Goal: Task Accomplishment & Management: Manage account settings

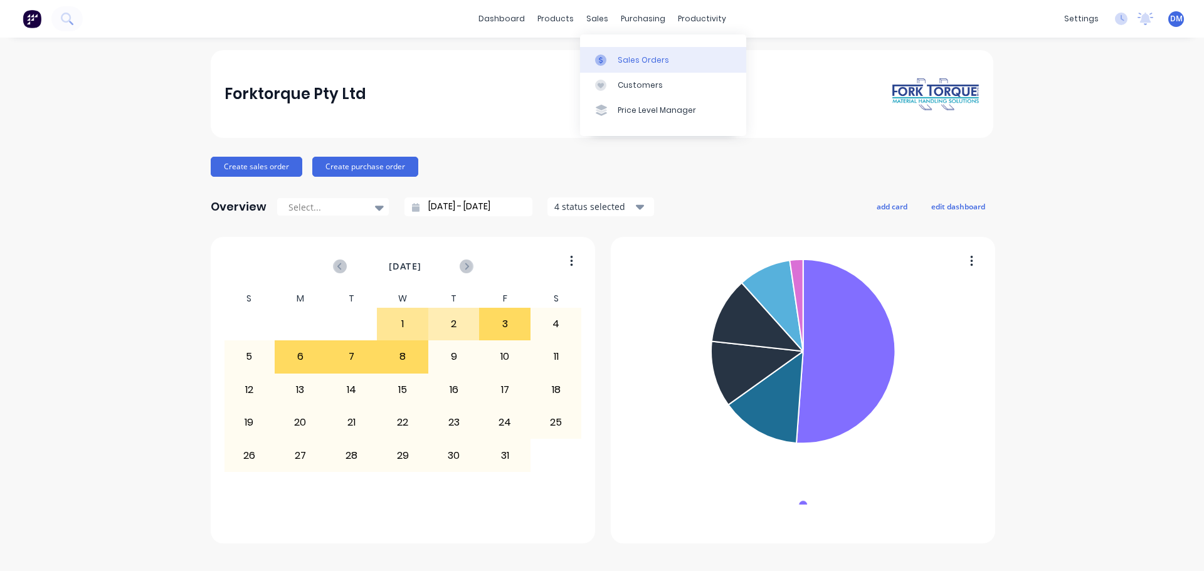
drag, startPoint x: 636, startPoint y: 53, endPoint x: 620, endPoint y: 48, distance: 17.1
click at [634, 51] on link "Sales Orders" at bounding box center [663, 59] width 166 height 25
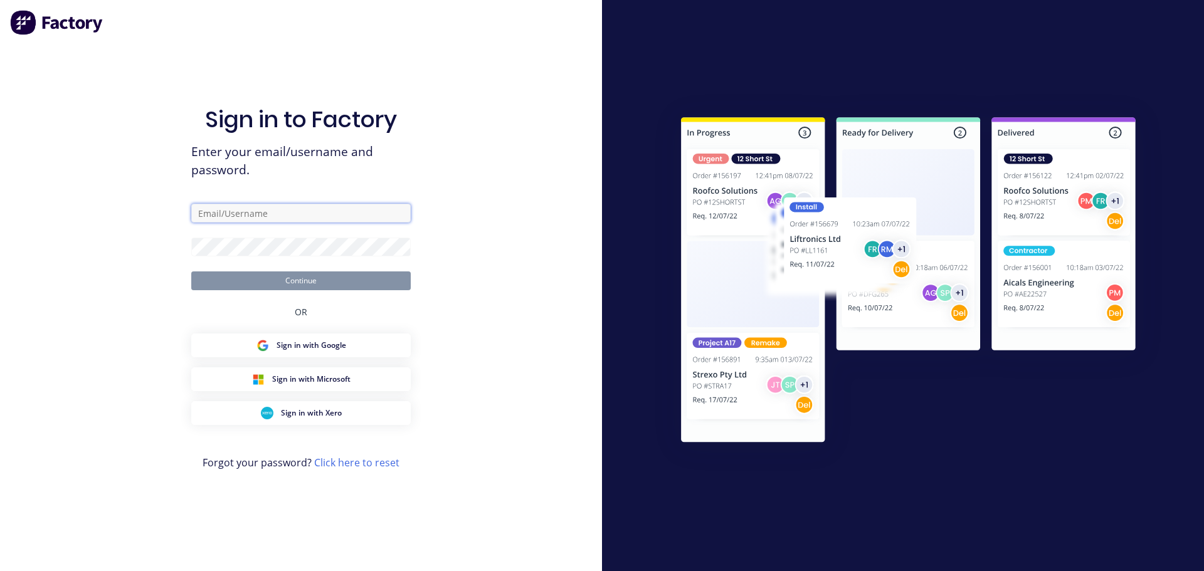
type input "[EMAIL_ADDRESS][DOMAIN_NAME]"
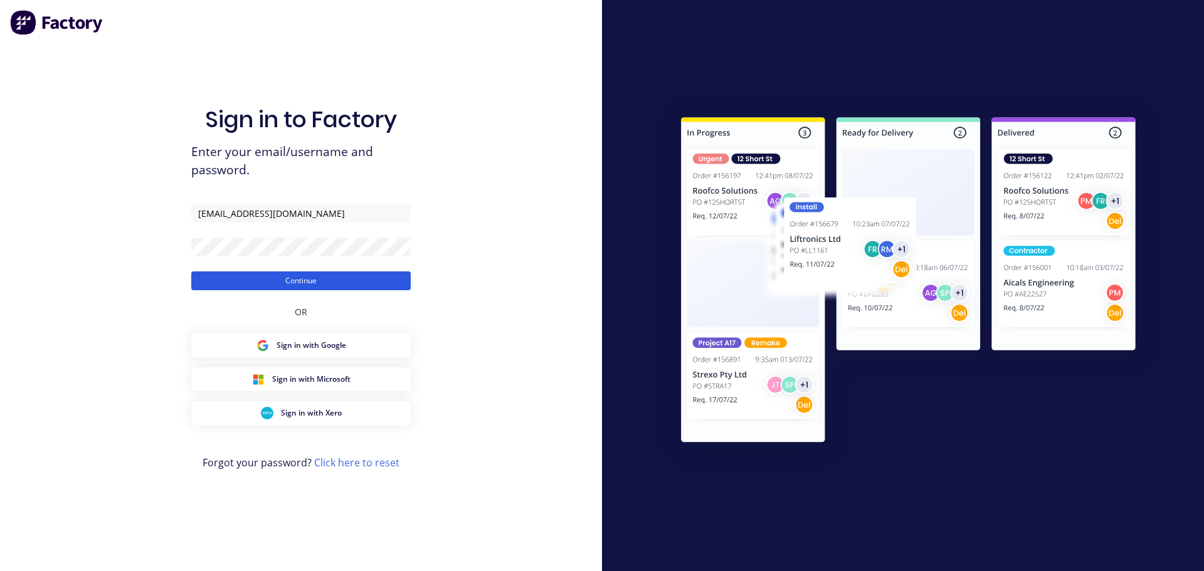
click at [258, 285] on button "Continue" at bounding box center [300, 280] width 219 height 19
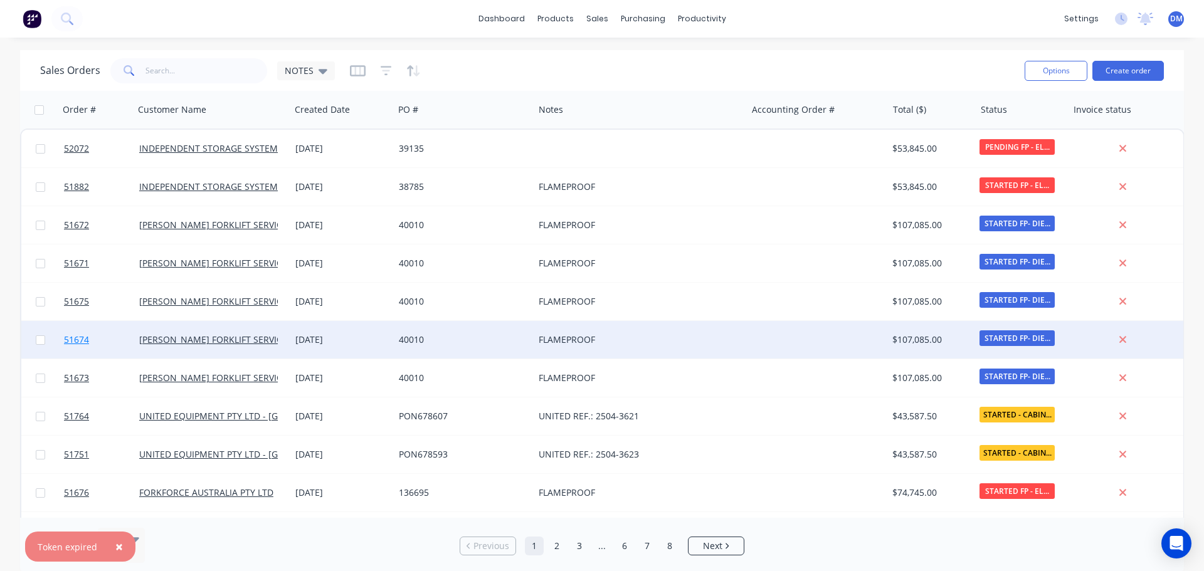
drag, startPoint x: 118, startPoint y: 547, endPoint x: 137, endPoint y: 356, distance: 192.1
click at [119, 546] on span "×" at bounding box center [119, 547] width 8 height 18
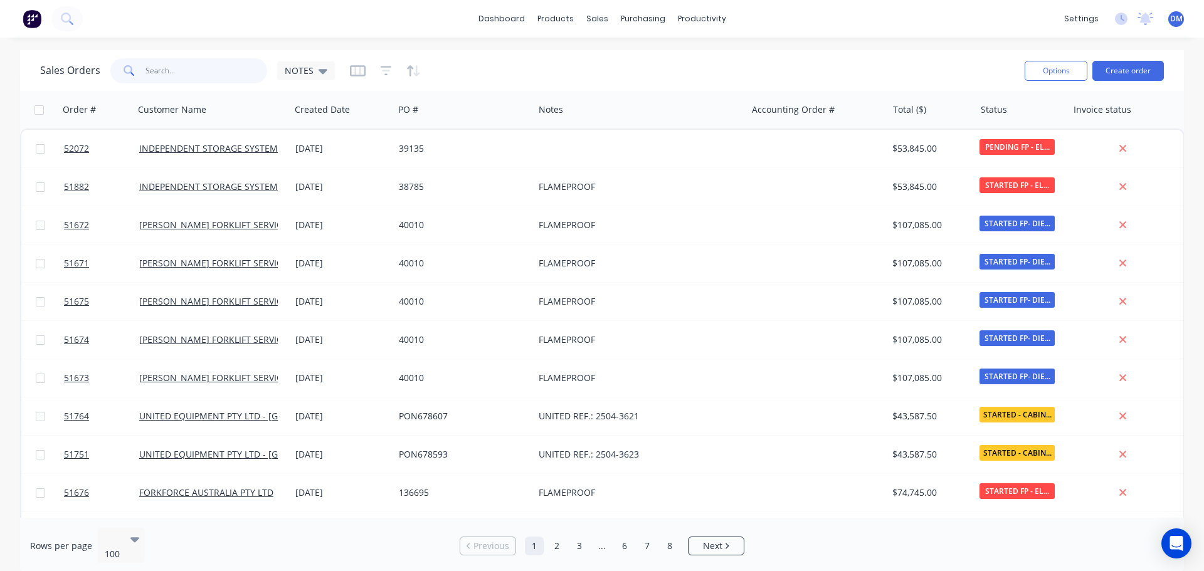
click at [163, 66] on input "text" at bounding box center [206, 70] width 122 height 25
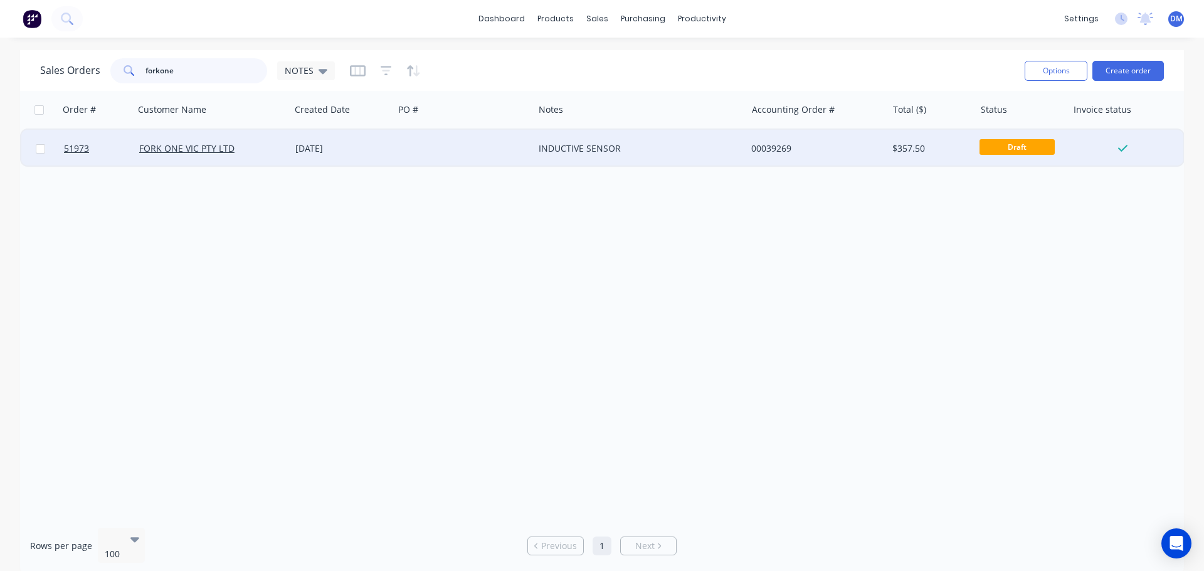
type input "forkone"
click at [339, 152] on div "[DATE]" at bounding box center [341, 148] width 93 height 13
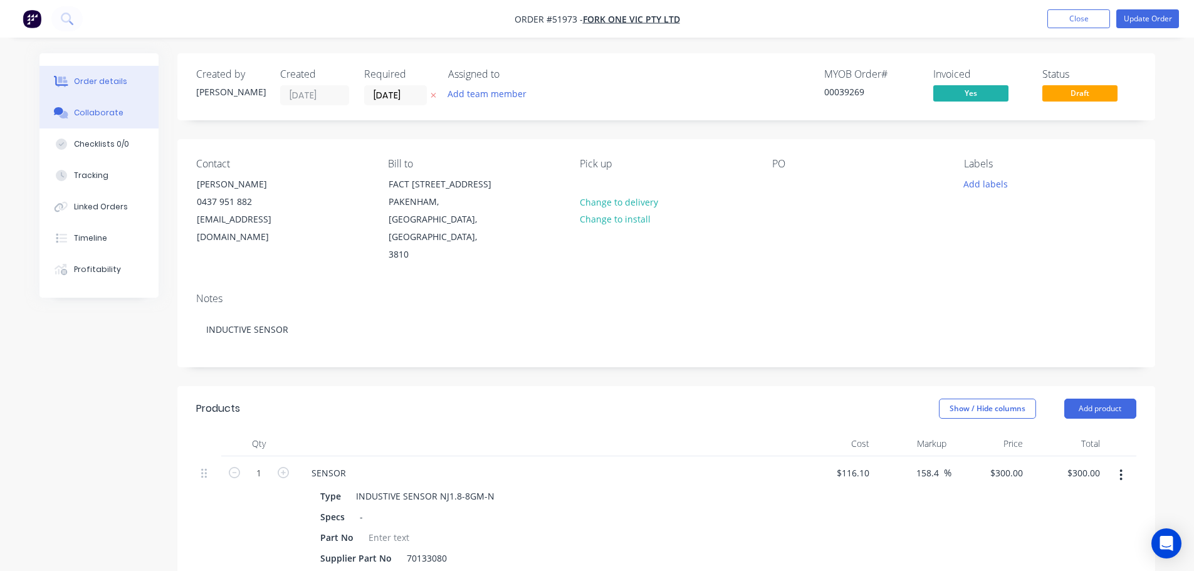
click at [105, 114] on div "Collaborate" at bounding box center [99, 112] width 50 height 11
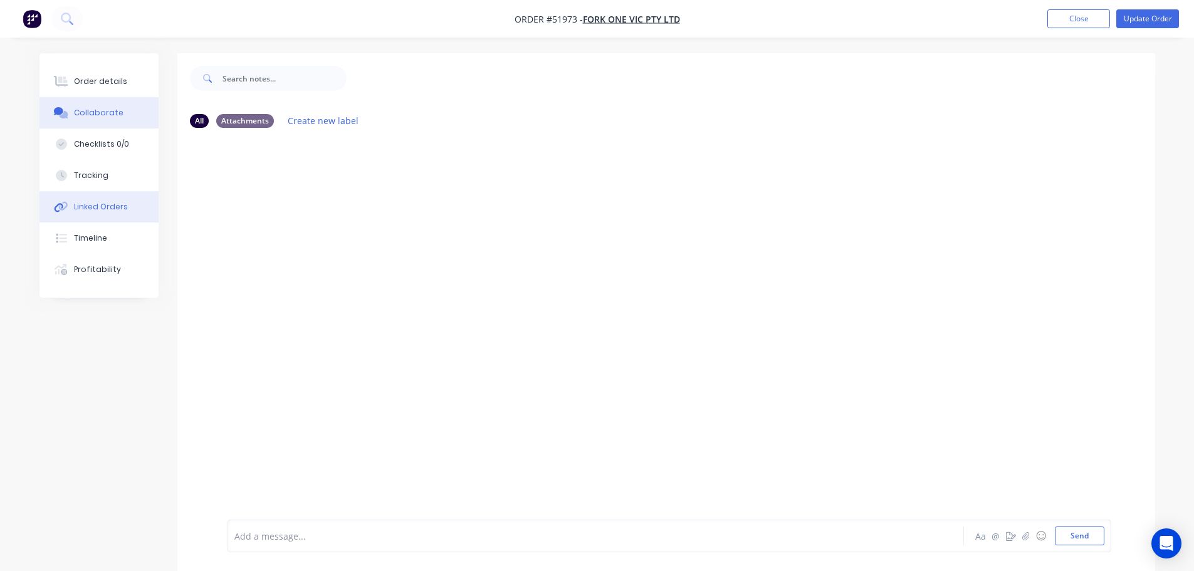
click at [85, 208] on div "Linked Orders" at bounding box center [101, 206] width 54 height 11
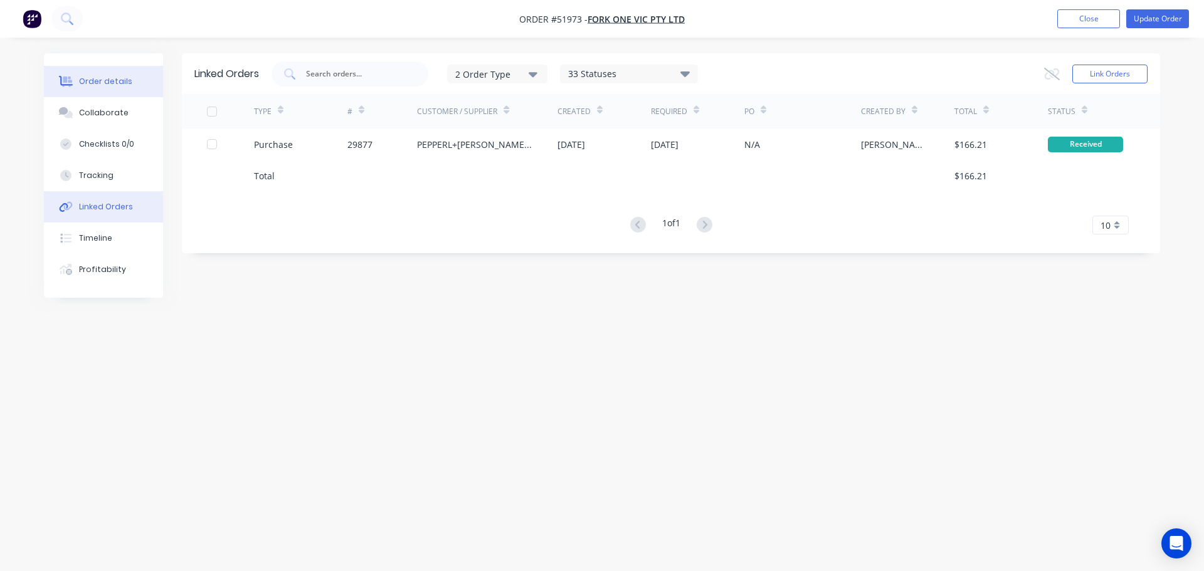
click at [104, 78] on div "Order details" at bounding box center [105, 81] width 53 height 11
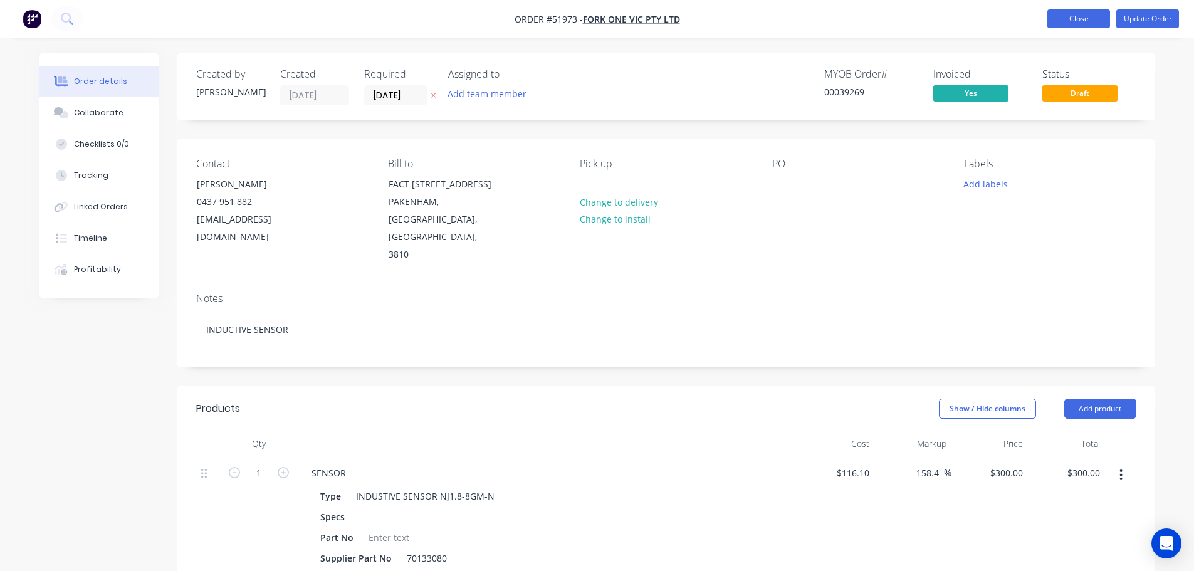
click at [1078, 23] on button "Close" at bounding box center [1079, 18] width 63 height 19
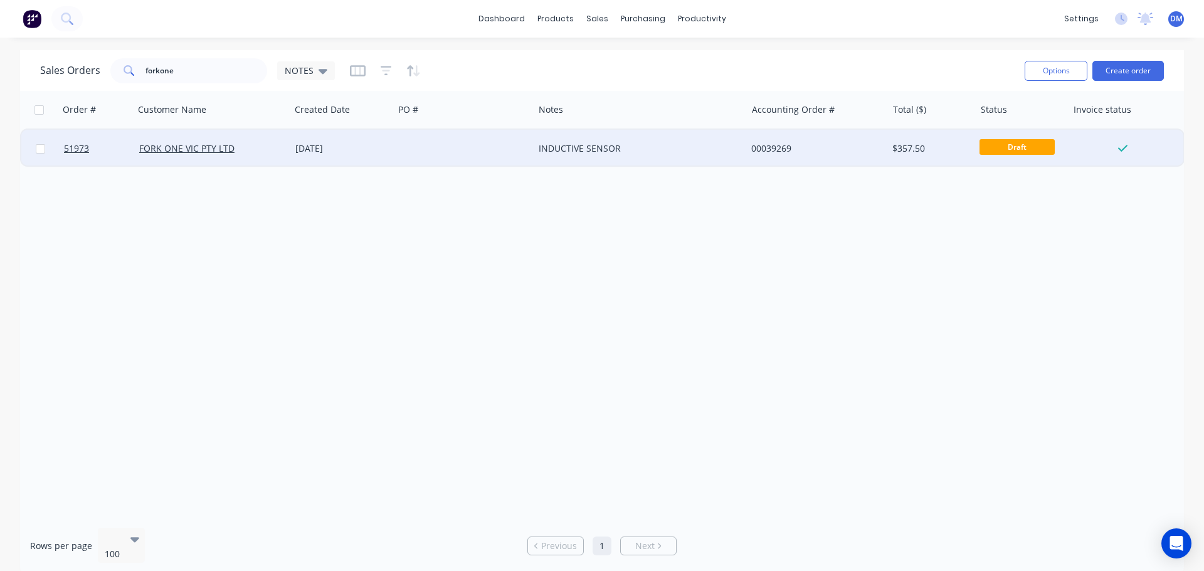
click at [433, 147] on div at bounding box center [464, 149] width 140 height 38
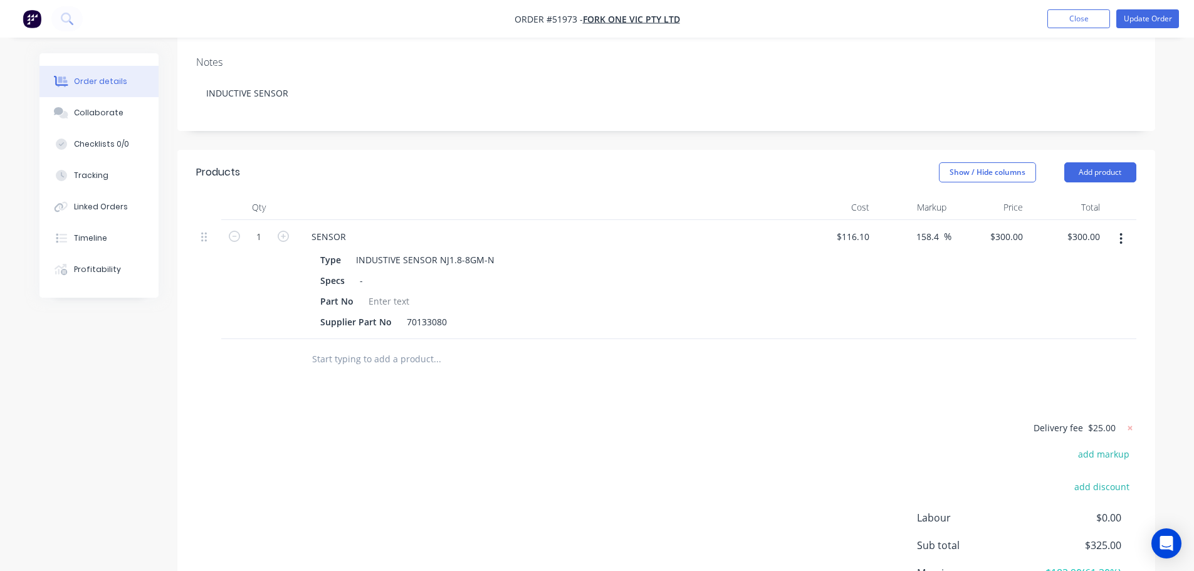
scroll to position [251, 0]
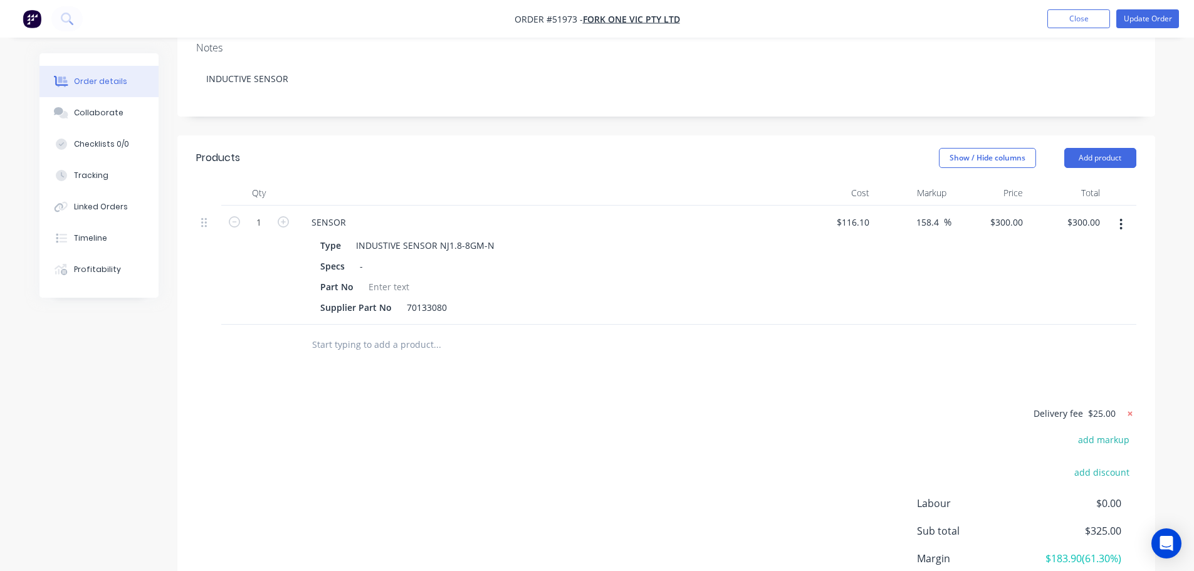
click at [1128, 408] on icon at bounding box center [1130, 414] width 13 height 13
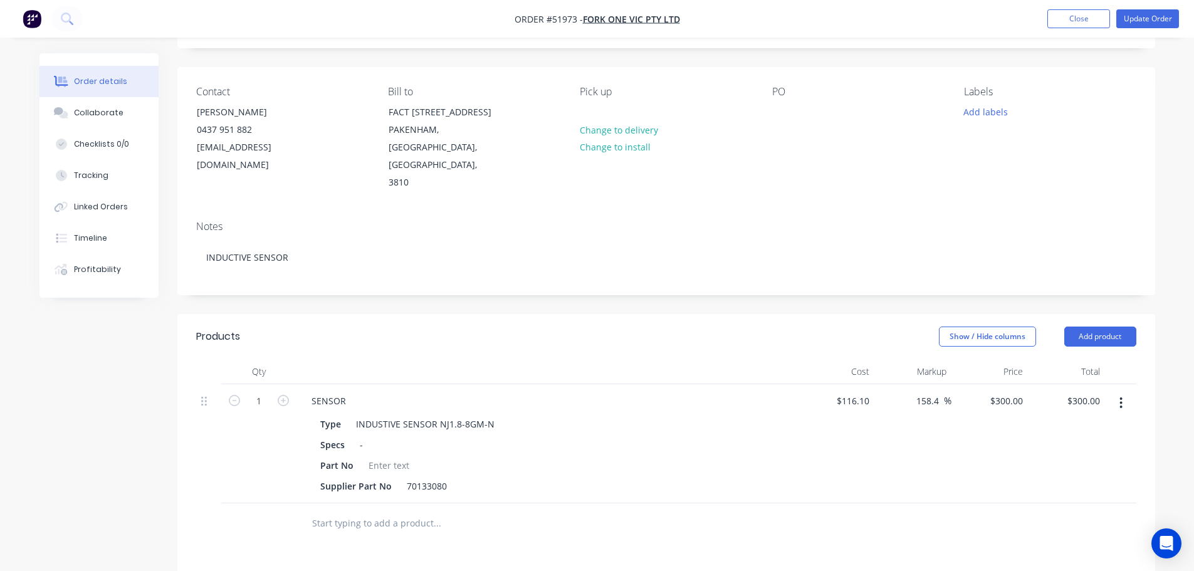
scroll to position [0, 0]
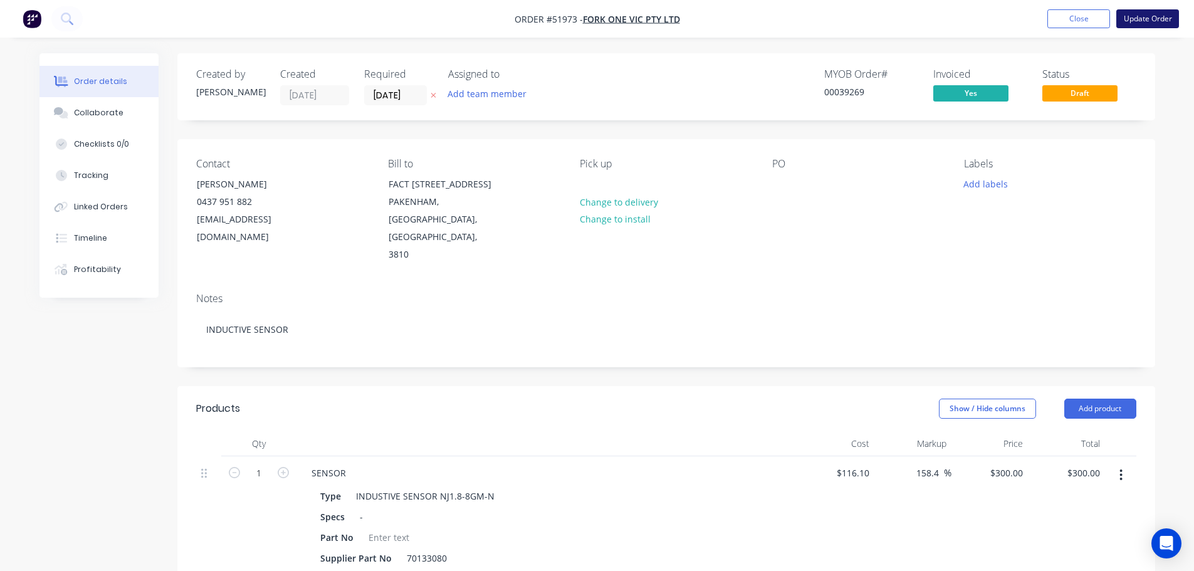
click at [1135, 19] on button "Update Order" at bounding box center [1148, 18] width 63 height 19
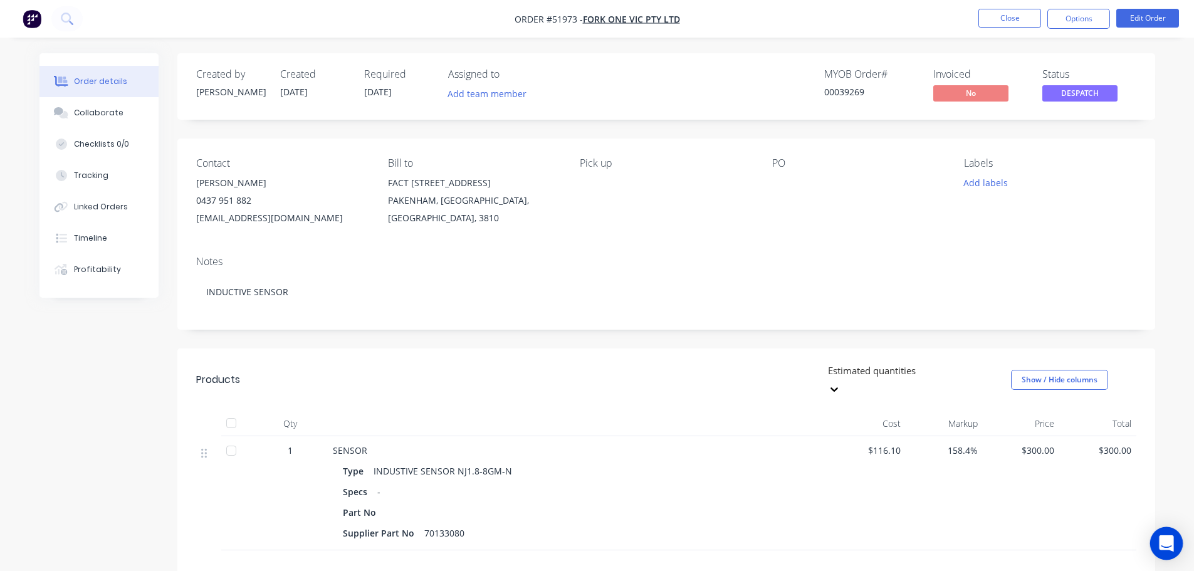
click at [1176, 540] on div "Open Intercom Messenger" at bounding box center [1166, 543] width 33 height 33
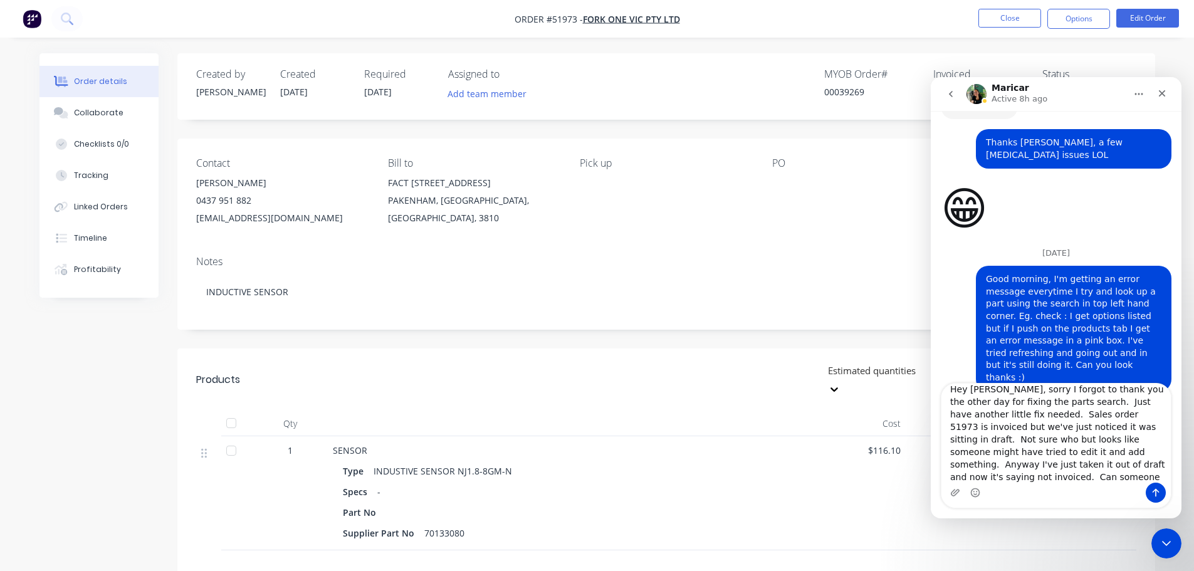
scroll to position [2661, 0]
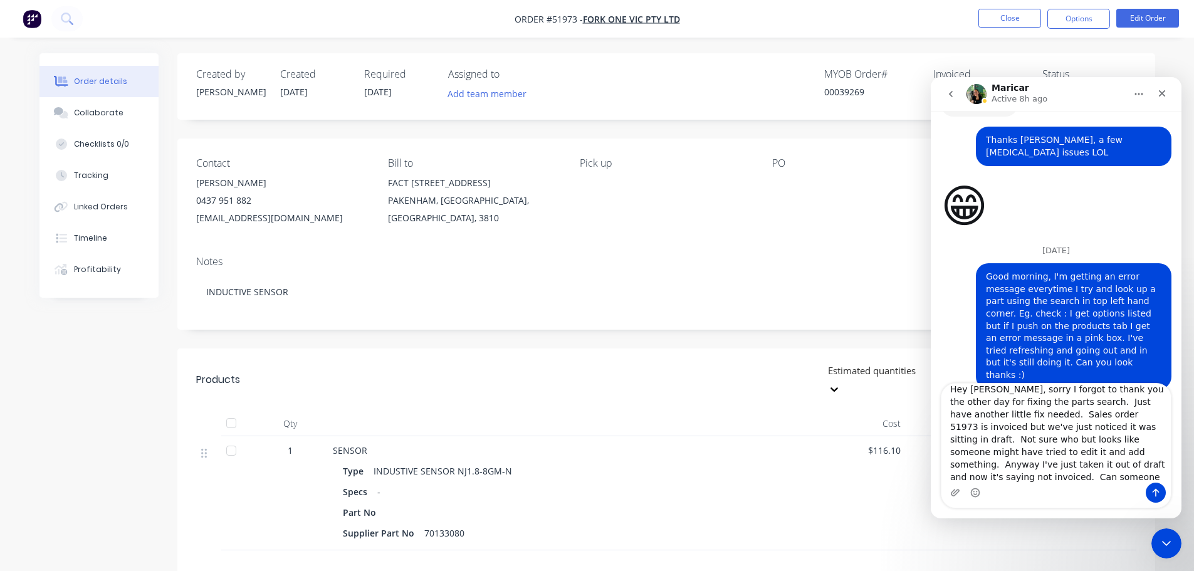
click at [1032, 453] on textarea "Hey [PERSON_NAME], sorry I forgot to thank you the other day for fixing the par…" at bounding box center [1056, 433] width 229 height 99
type textarea "Hey [PERSON_NAME], sorry I forgot to thank you the other day for fixing the par…"
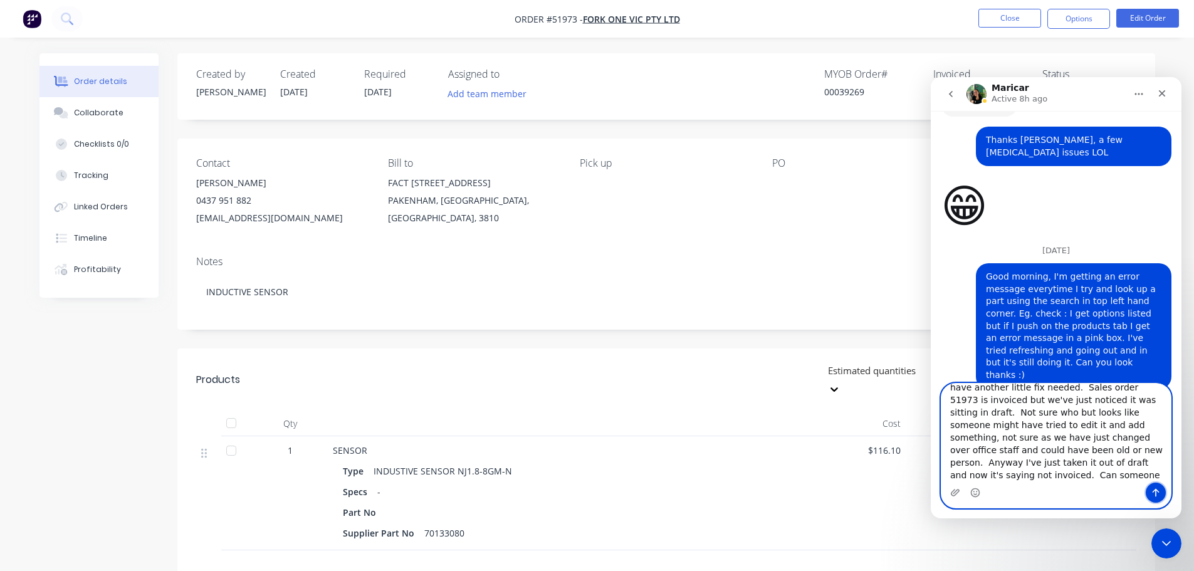
click at [1153, 495] on icon "Send a message…" at bounding box center [1156, 493] width 10 height 10
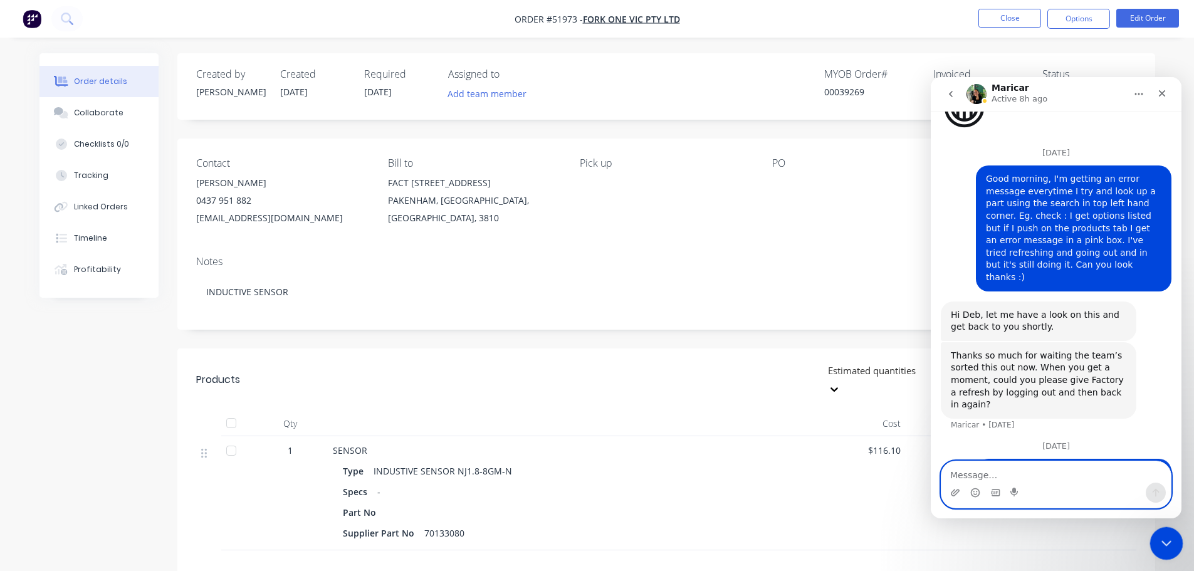
scroll to position [2773, 0]
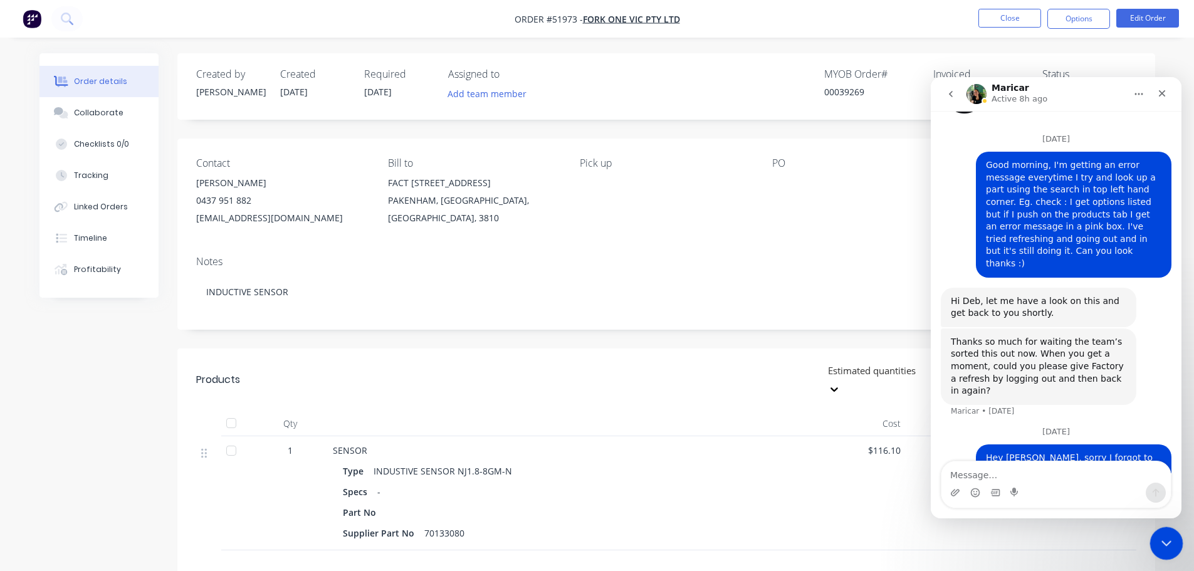
click at [1151, 542] on div "Close Intercom Messenger" at bounding box center [1165, 542] width 30 height 30
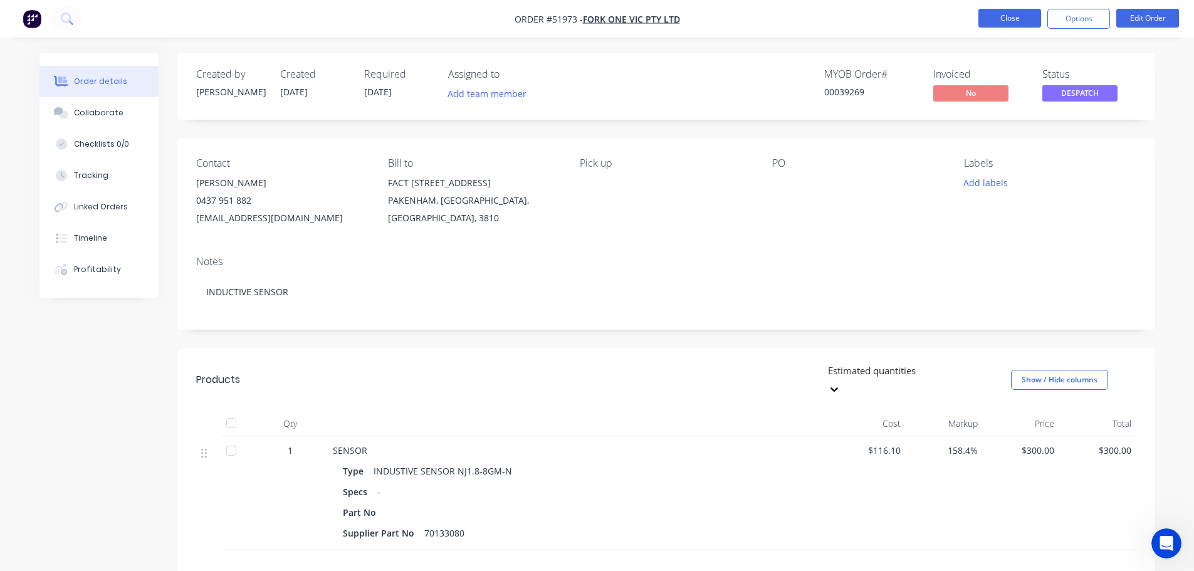
click at [1009, 18] on button "Close" at bounding box center [1010, 18] width 63 height 19
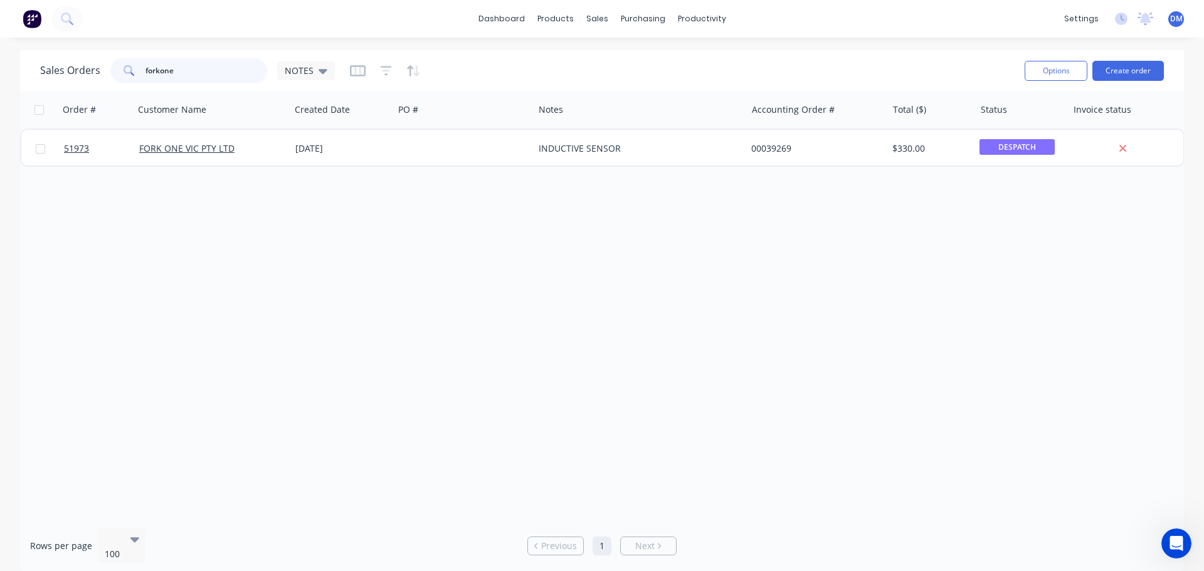
drag, startPoint x: 159, startPoint y: 63, endPoint x: 15, endPoint y: 71, distance: 144.4
click at [69, 56] on div "Sales Orders forkone NOTES" at bounding box center [527, 70] width 974 height 31
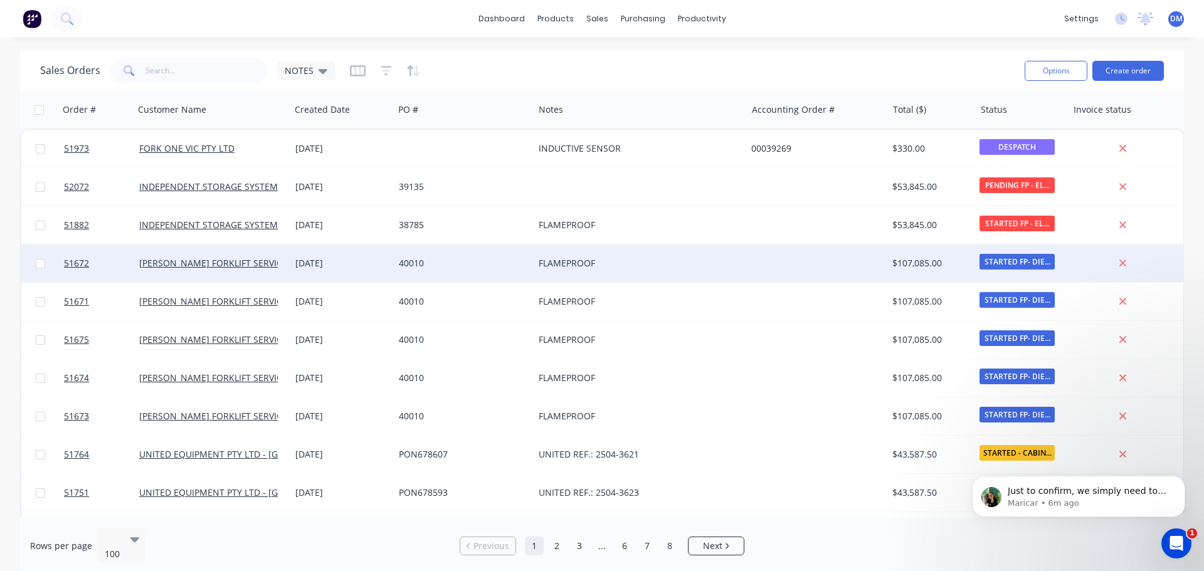
scroll to position [2882, 0]
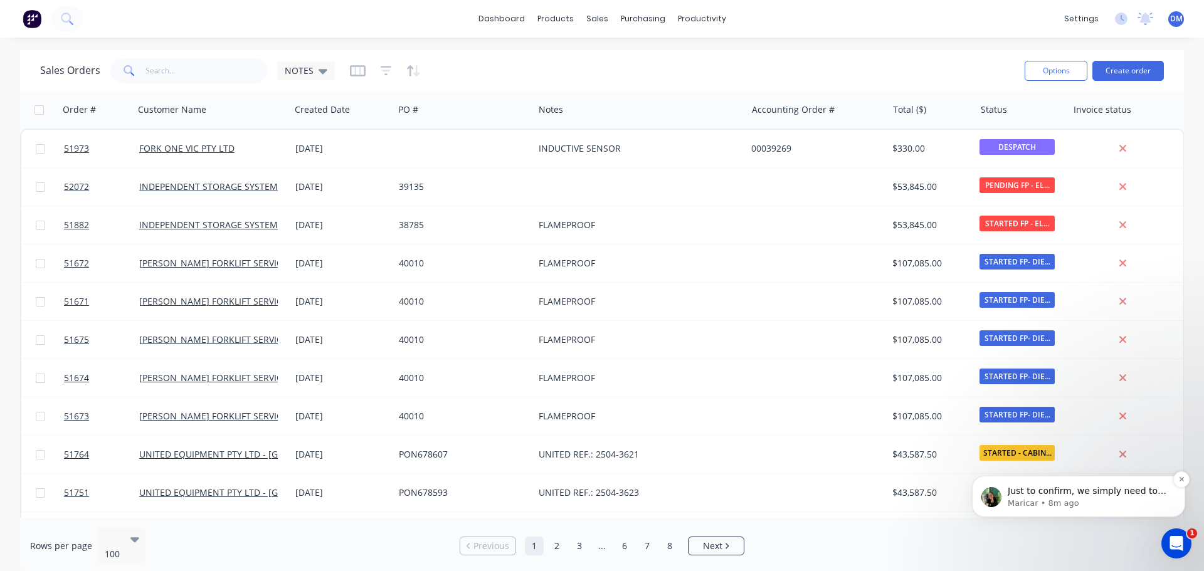
click at [1069, 493] on span "Just to confirm, we simply need to mark it as invoiced in Factory, is that righ…" at bounding box center [1086, 503] width 159 height 35
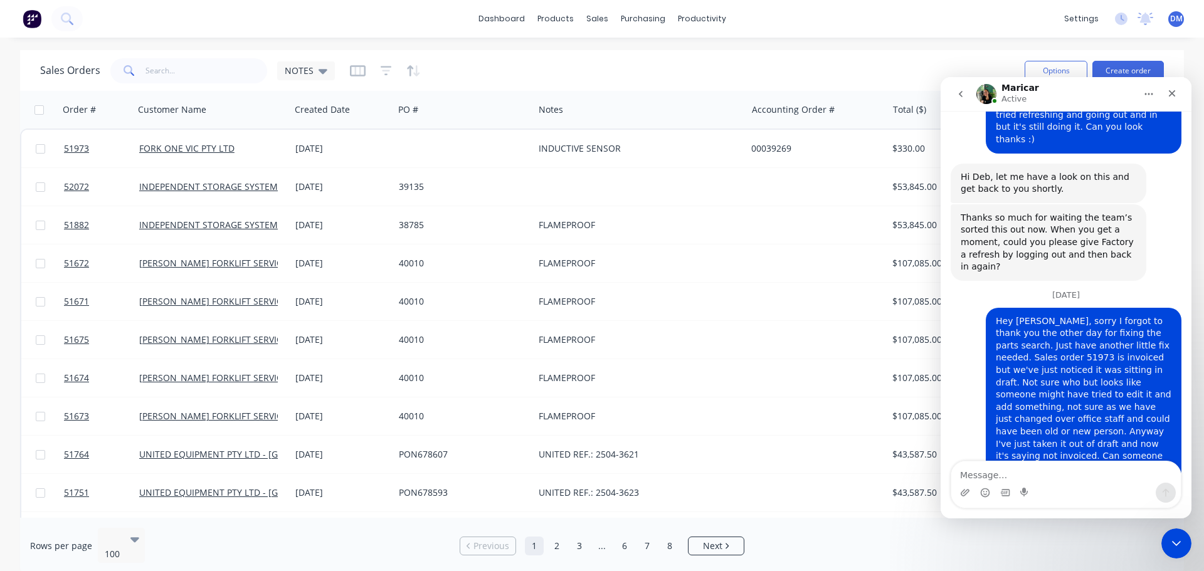
scroll to position [2903, 0]
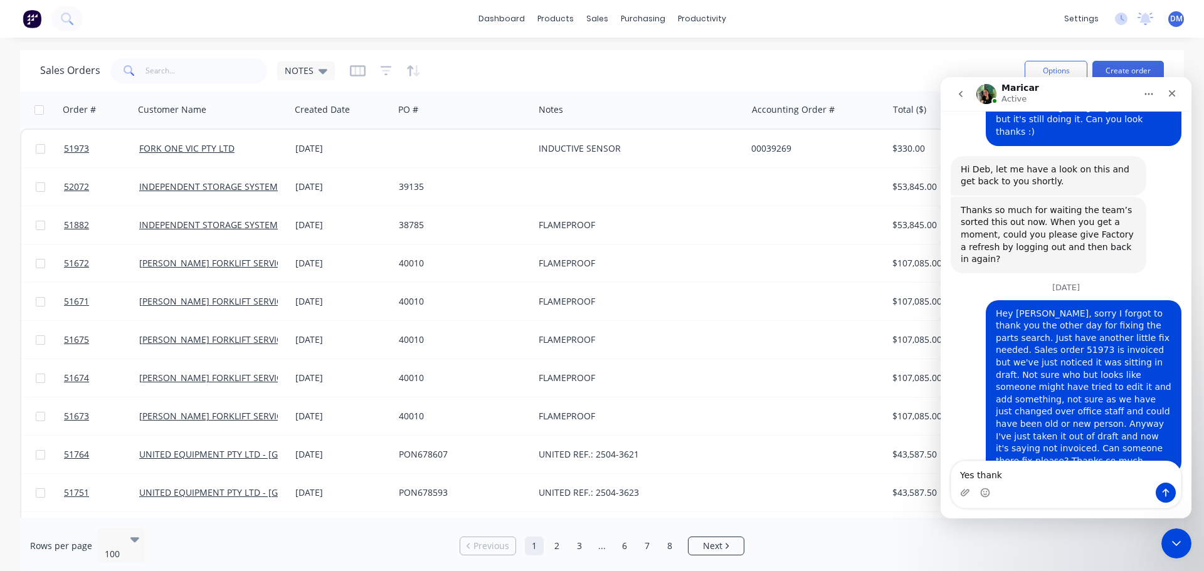
type textarea "Yes thanks"
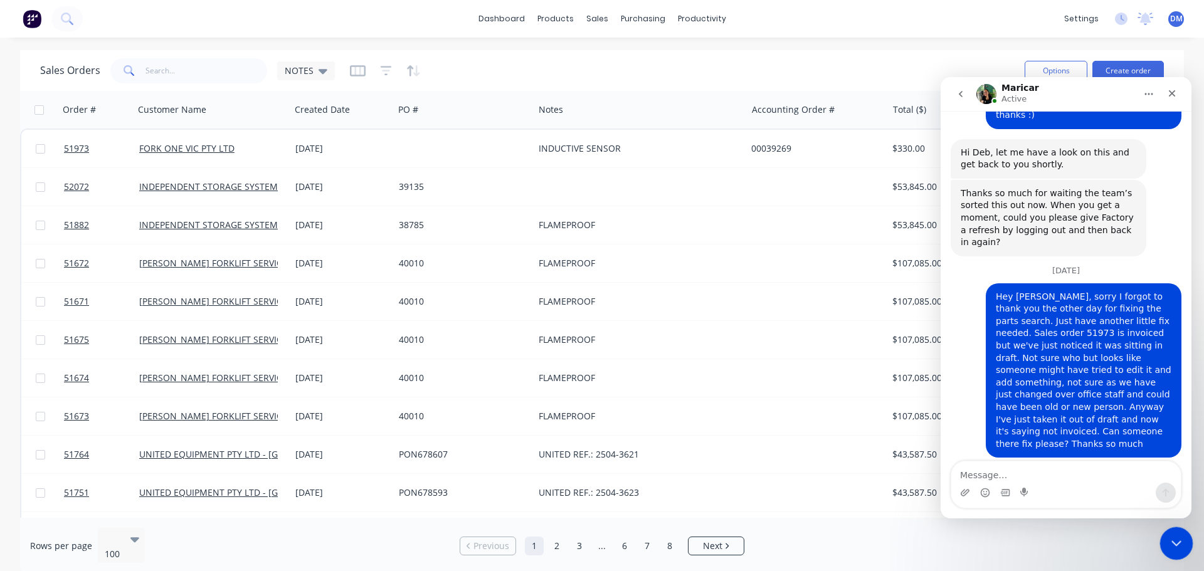
click at [1171, 545] on icon "Close Intercom Messenger" at bounding box center [1174, 541] width 15 height 15
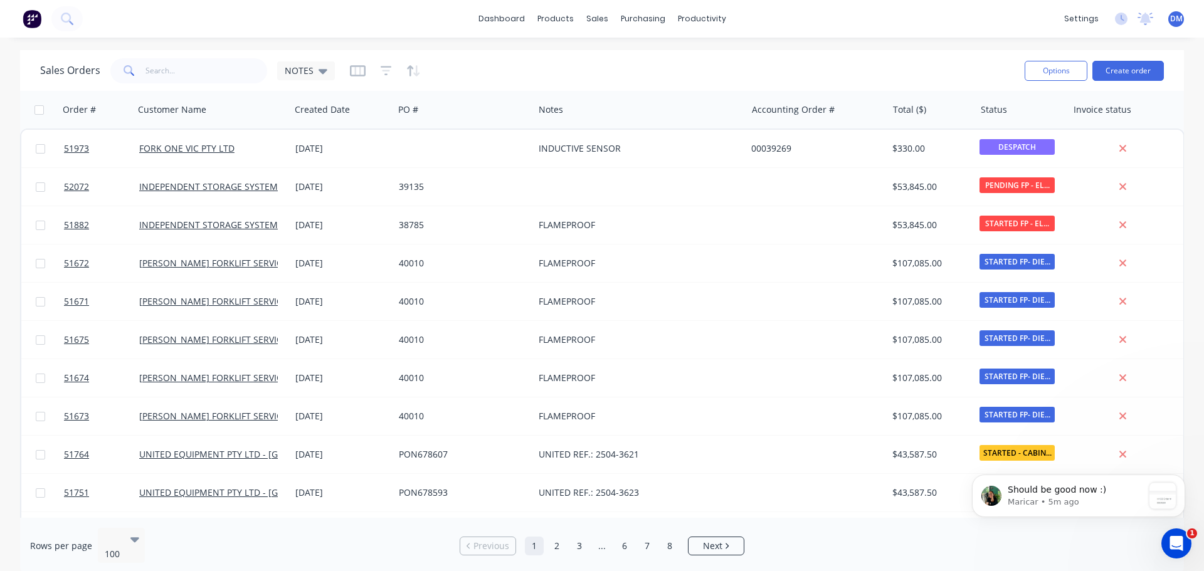
scroll to position [2987, 0]
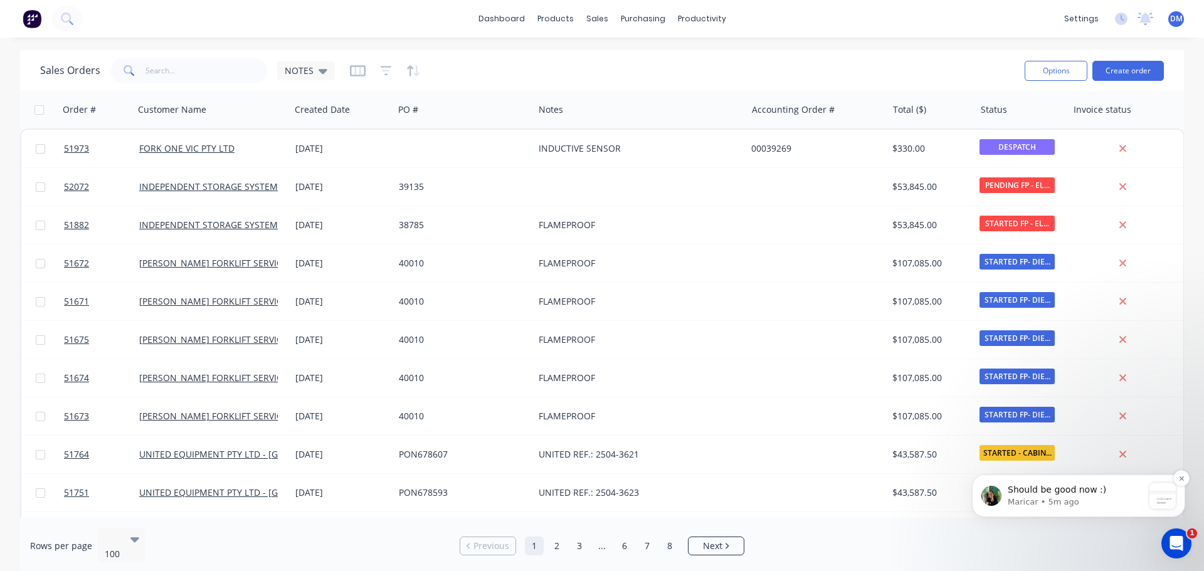
click at [1019, 502] on p "Maricar • 5m ago" at bounding box center [1074, 502] width 135 height 11
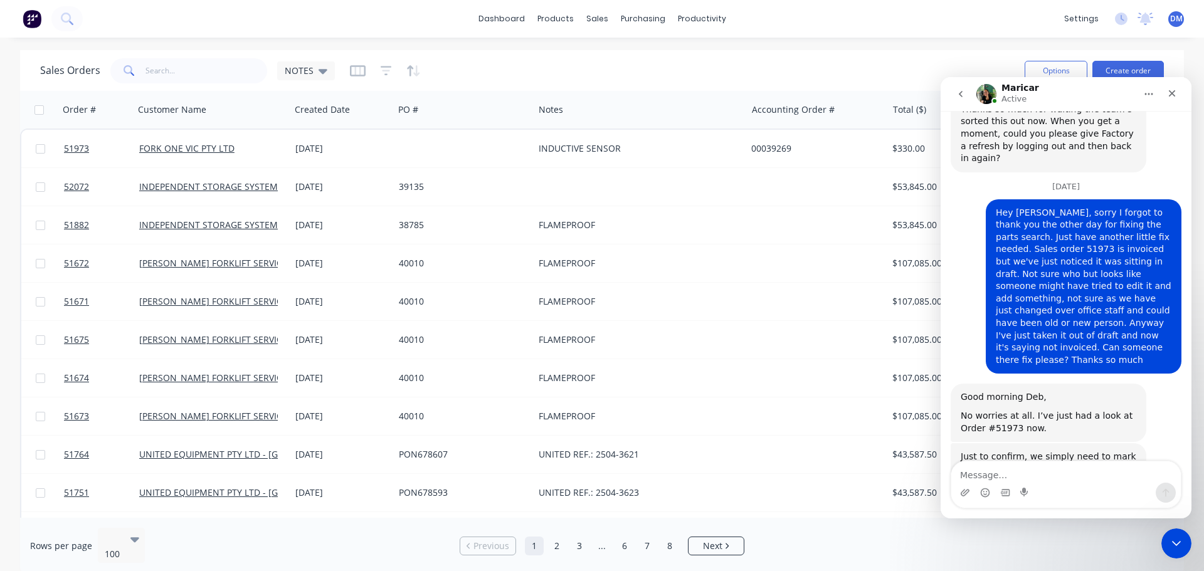
scroll to position [3007, 0]
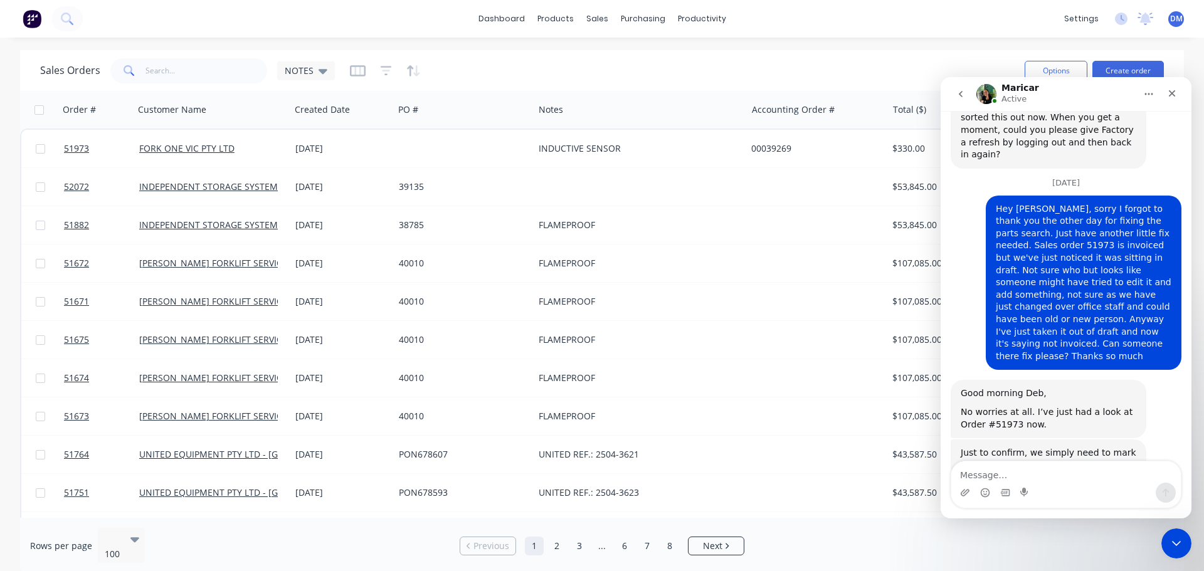
click at [1010, 475] on textarea "Message…" at bounding box center [1065, 471] width 229 height 21
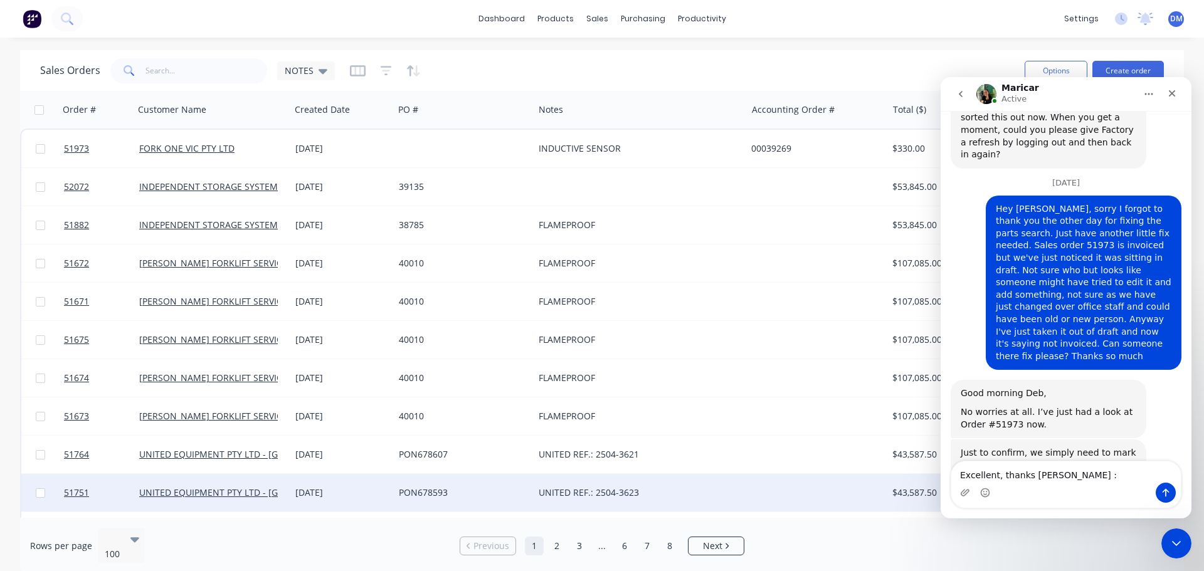
type textarea "Excellent, thanks [PERSON_NAME] :)"
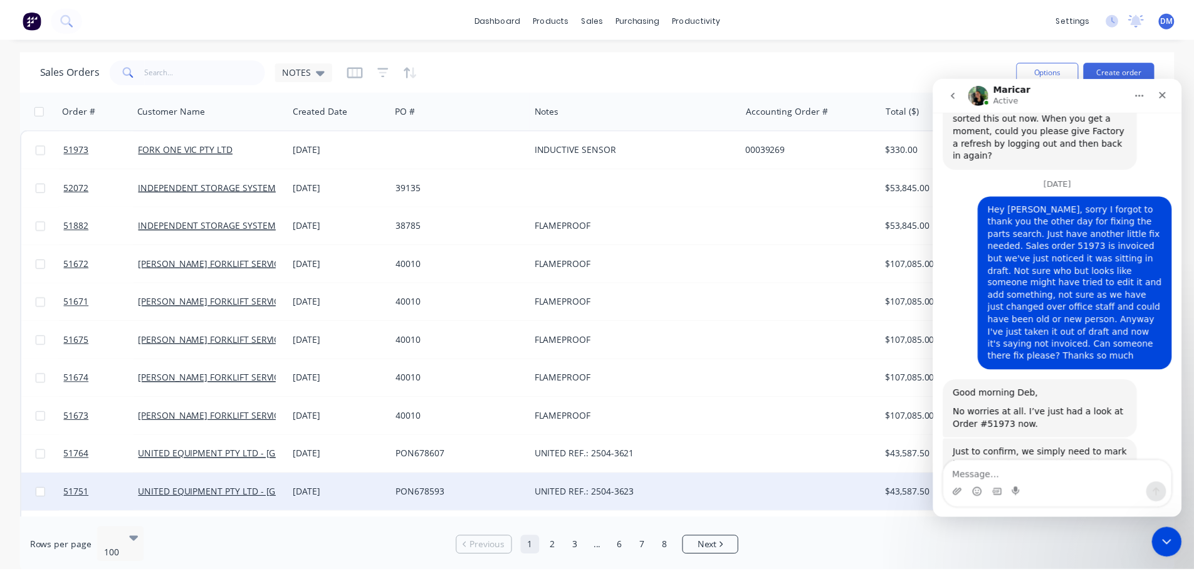
scroll to position [3024, 0]
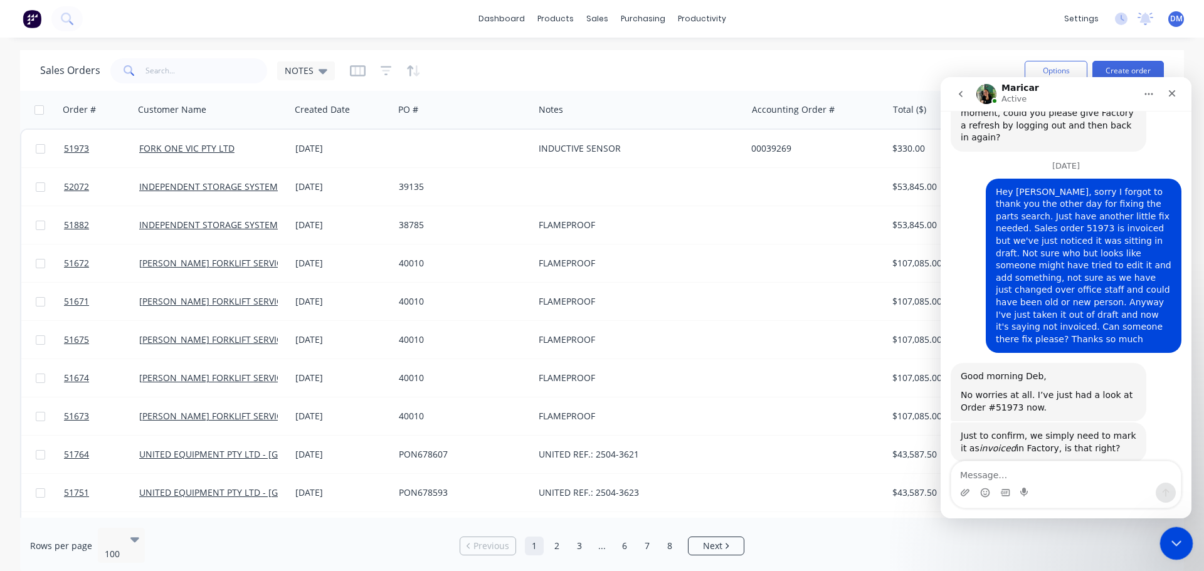
click at [1172, 544] on icon "Close Intercom Messenger" at bounding box center [1174, 541] width 15 height 15
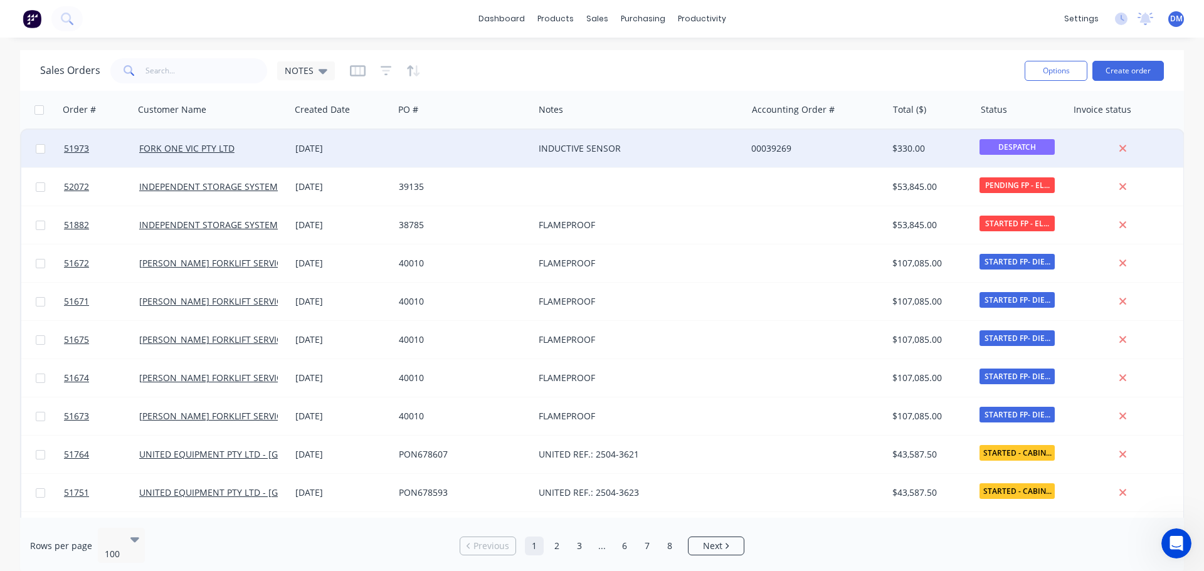
click at [462, 149] on div at bounding box center [464, 149] width 140 height 38
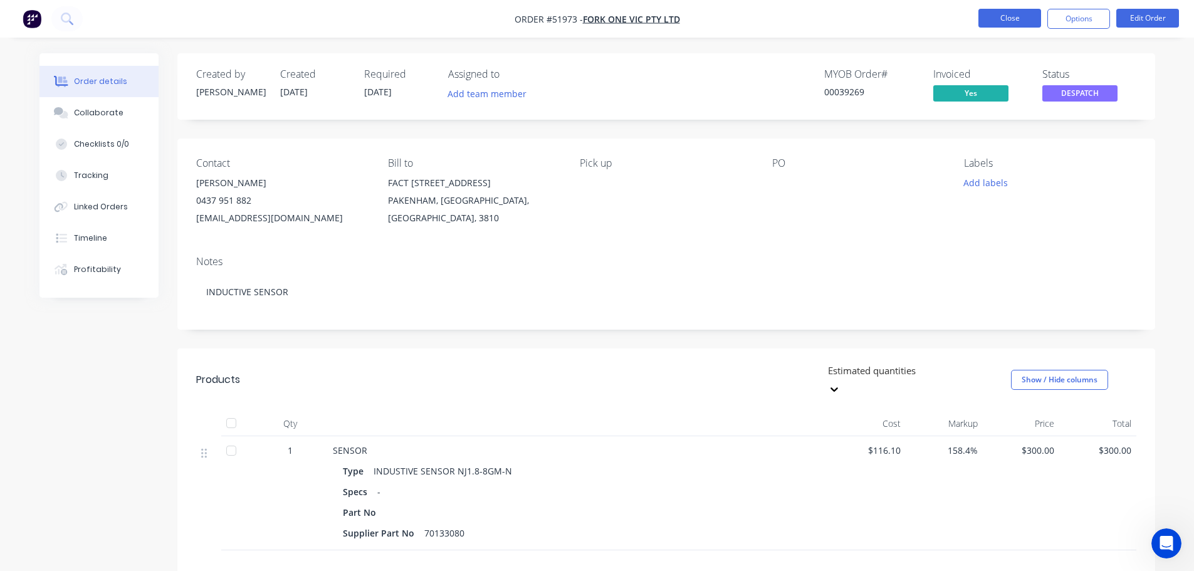
click at [994, 21] on button "Close" at bounding box center [1010, 18] width 63 height 19
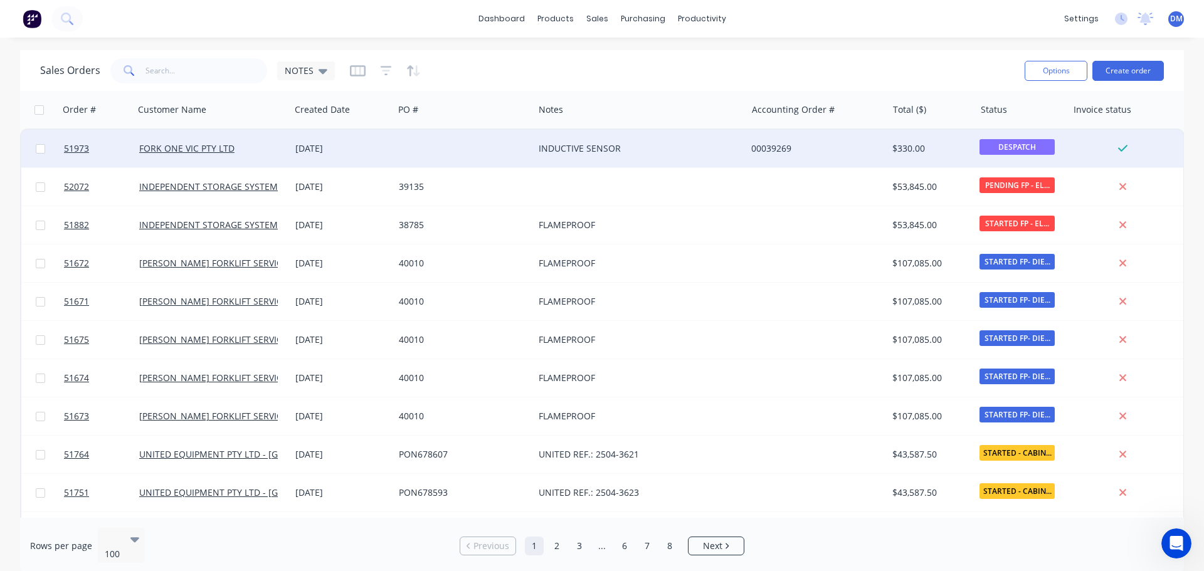
click at [1004, 144] on span "DESPATCH" at bounding box center [1016, 147] width 75 height 16
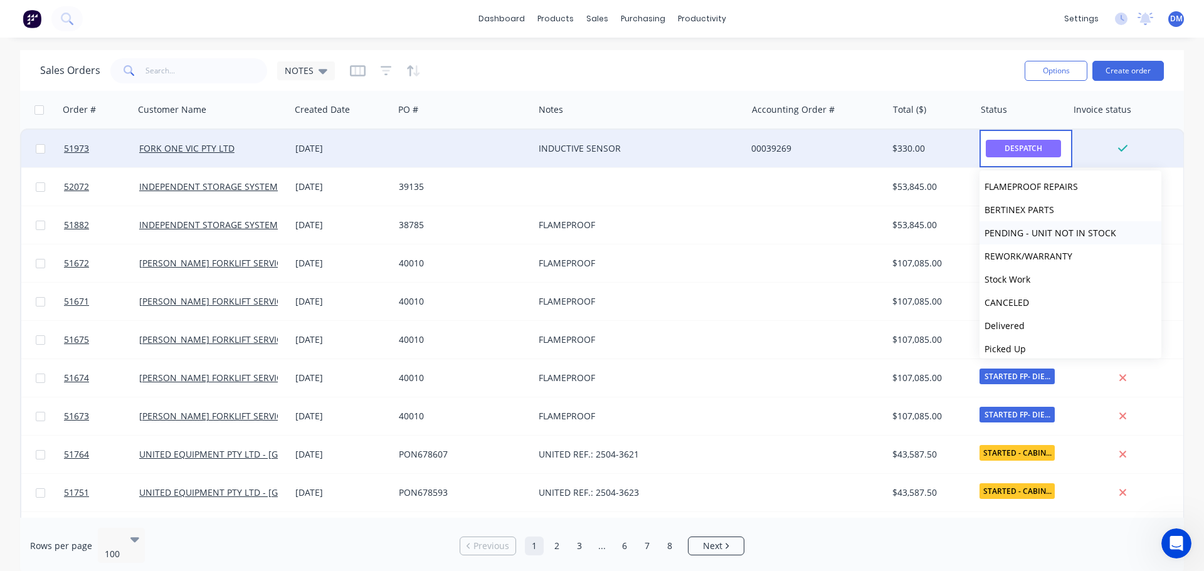
scroll to position [379, 0]
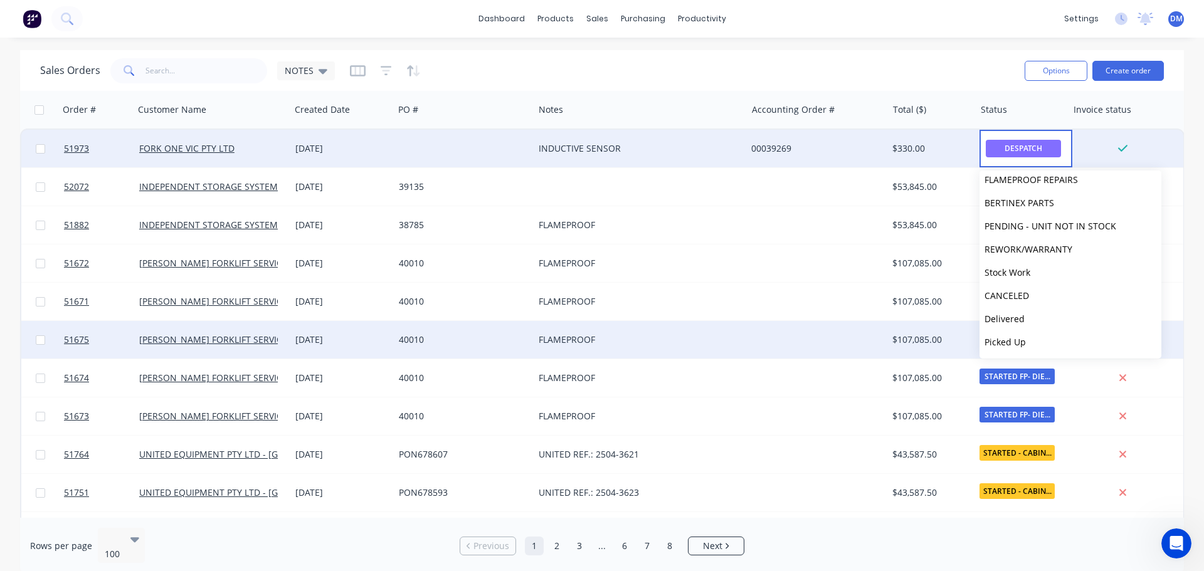
click at [1019, 340] on span "Picked Up" at bounding box center [1004, 342] width 41 height 12
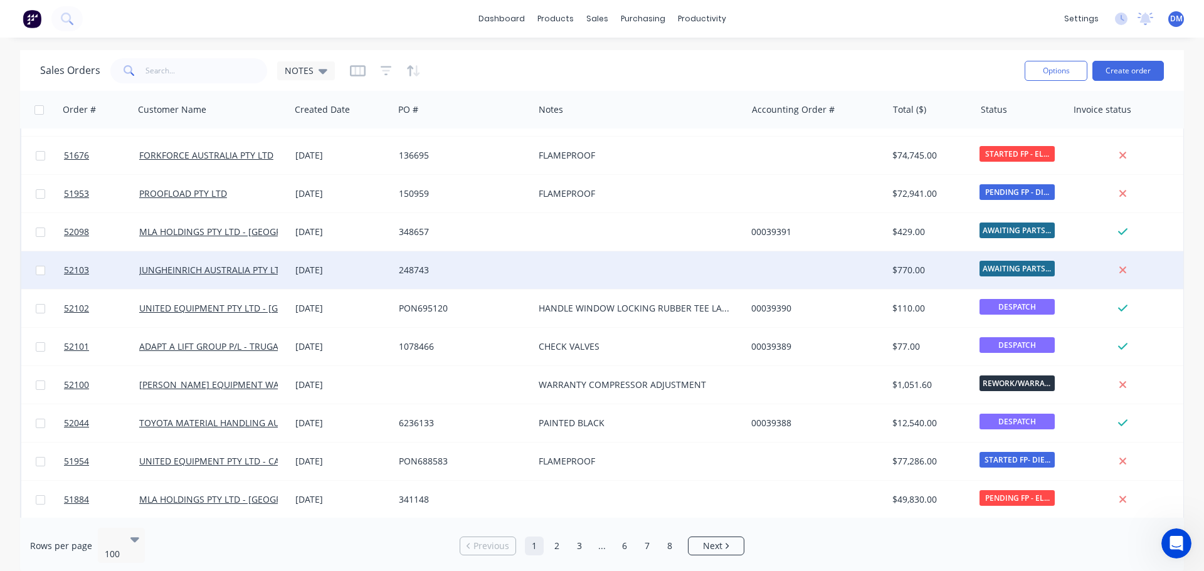
scroll to position [376, 0]
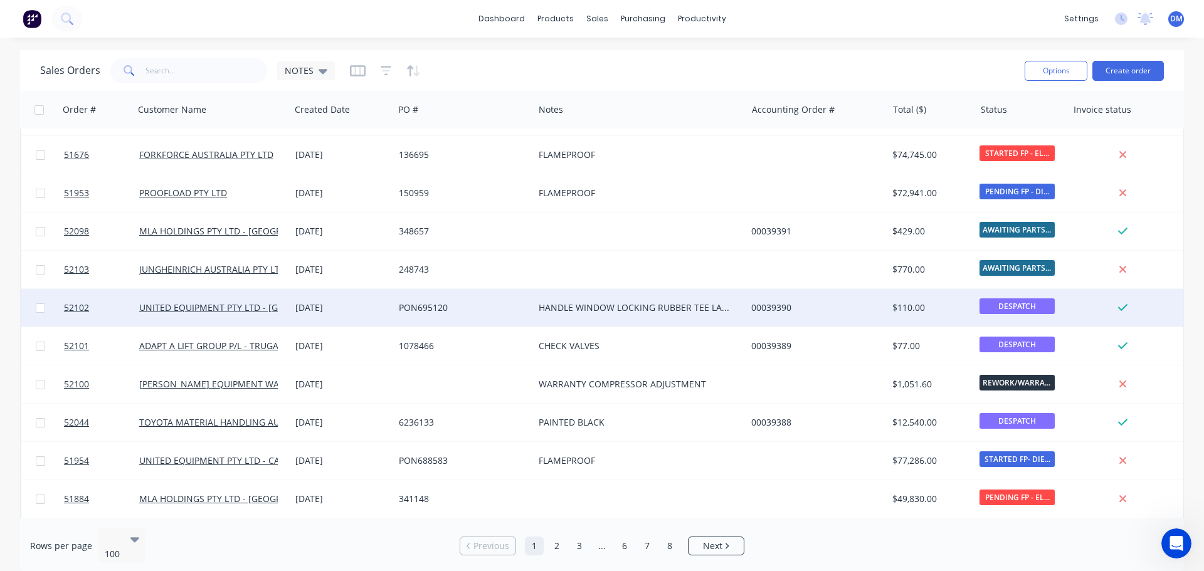
click at [1031, 303] on span "DESPATCH" at bounding box center [1016, 306] width 75 height 16
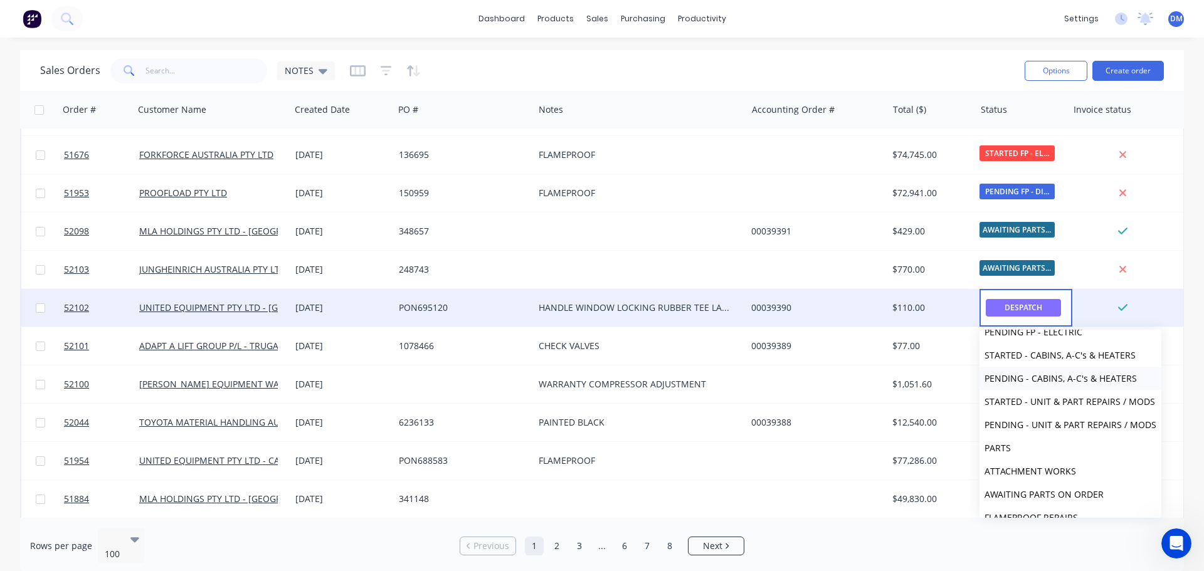
scroll to position [379, 0]
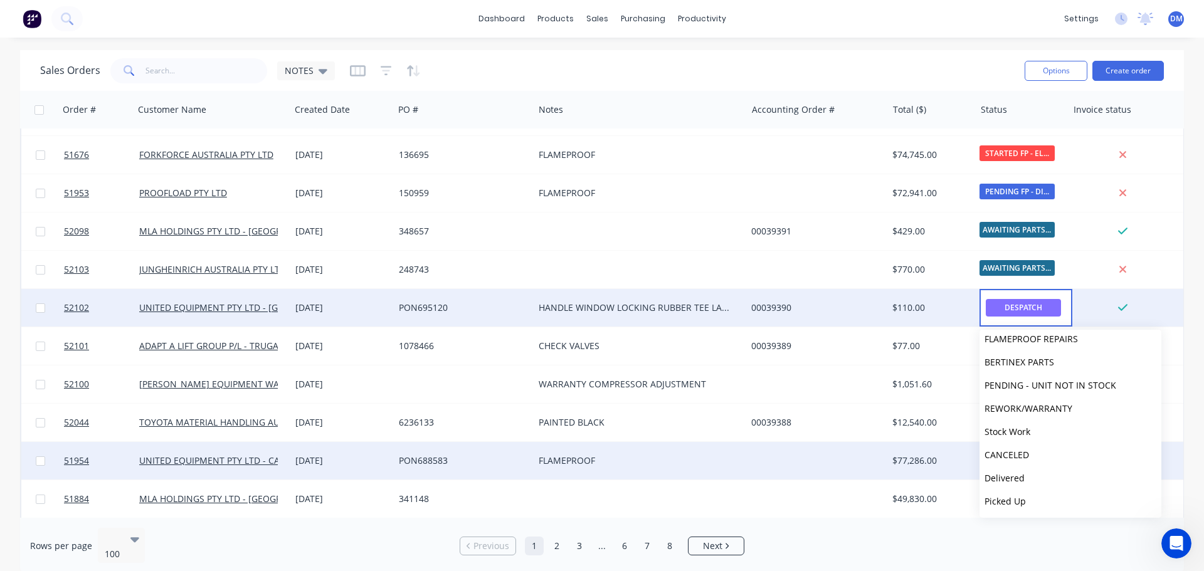
click at [1003, 477] on span "Delivered" at bounding box center [1004, 478] width 40 height 12
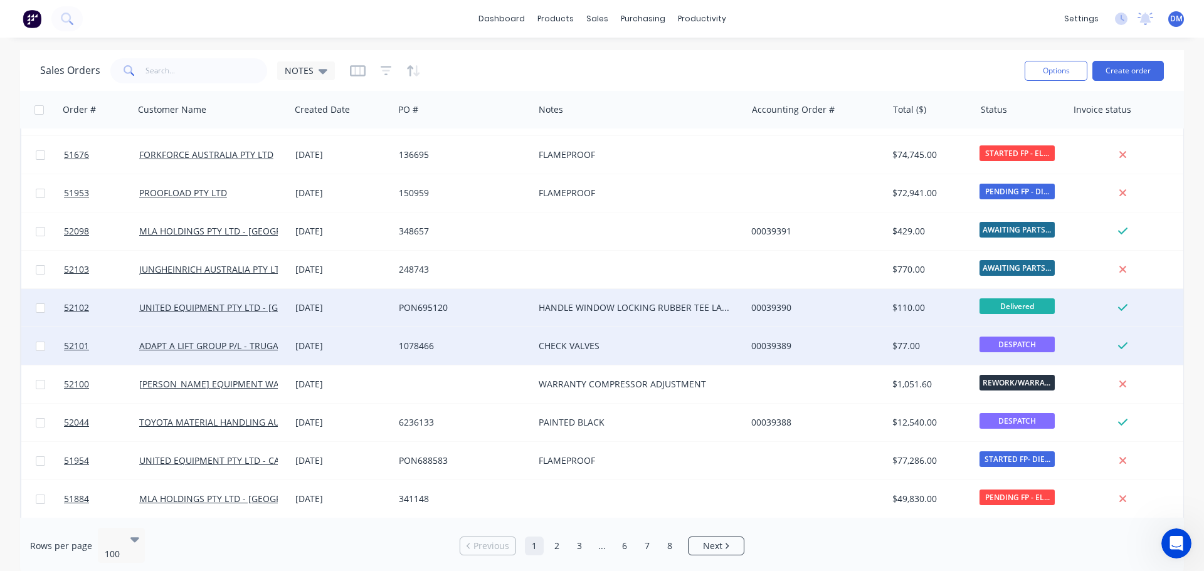
click at [1016, 342] on span "DESPATCH" at bounding box center [1016, 345] width 75 height 16
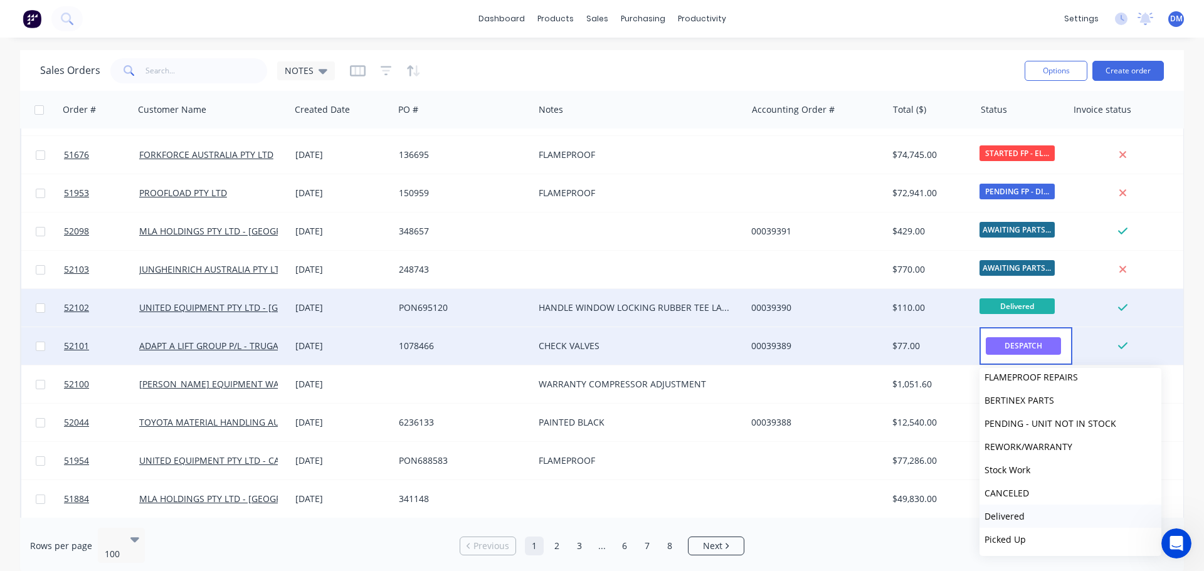
click at [1014, 515] on span "Delivered" at bounding box center [1004, 516] width 40 height 12
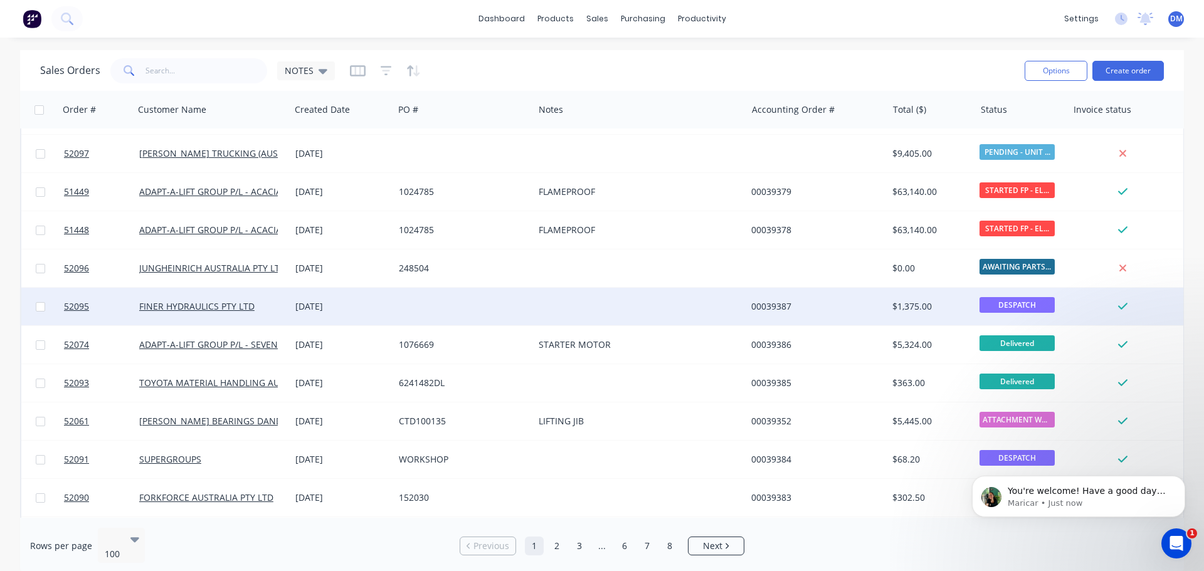
scroll to position [3061, 0]
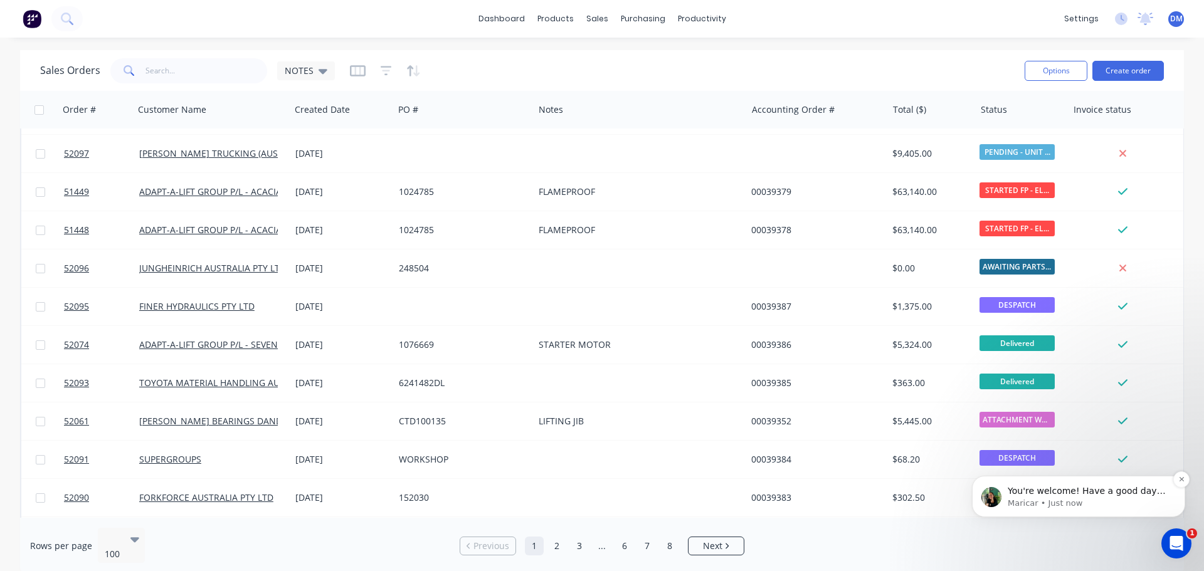
click at [1076, 505] on p "Maricar • Just now" at bounding box center [1088, 503] width 162 height 11
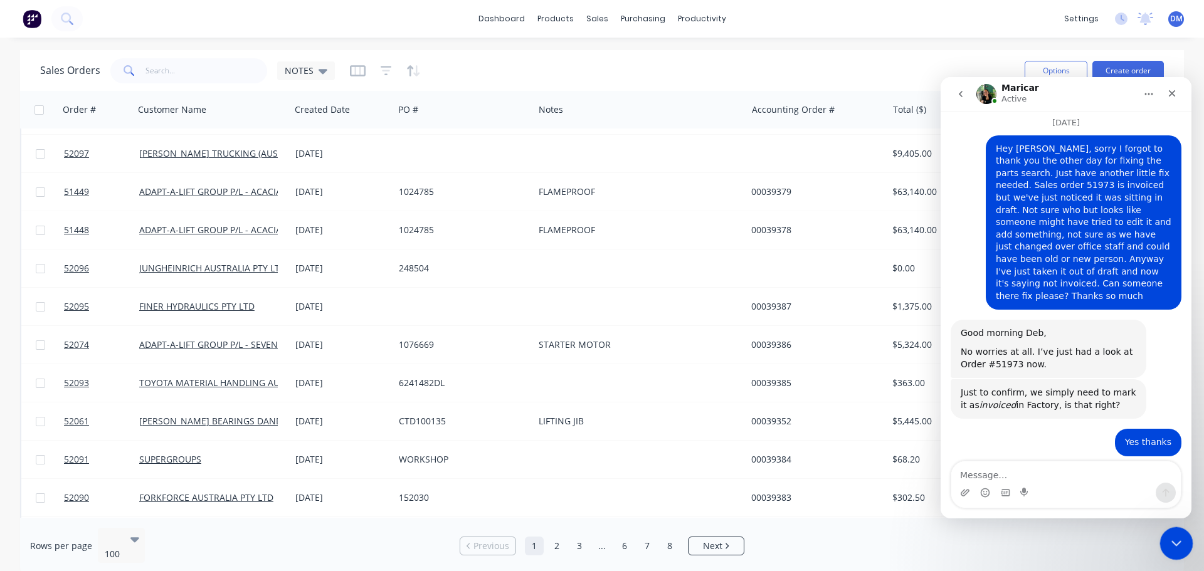
scroll to position [3082, 0]
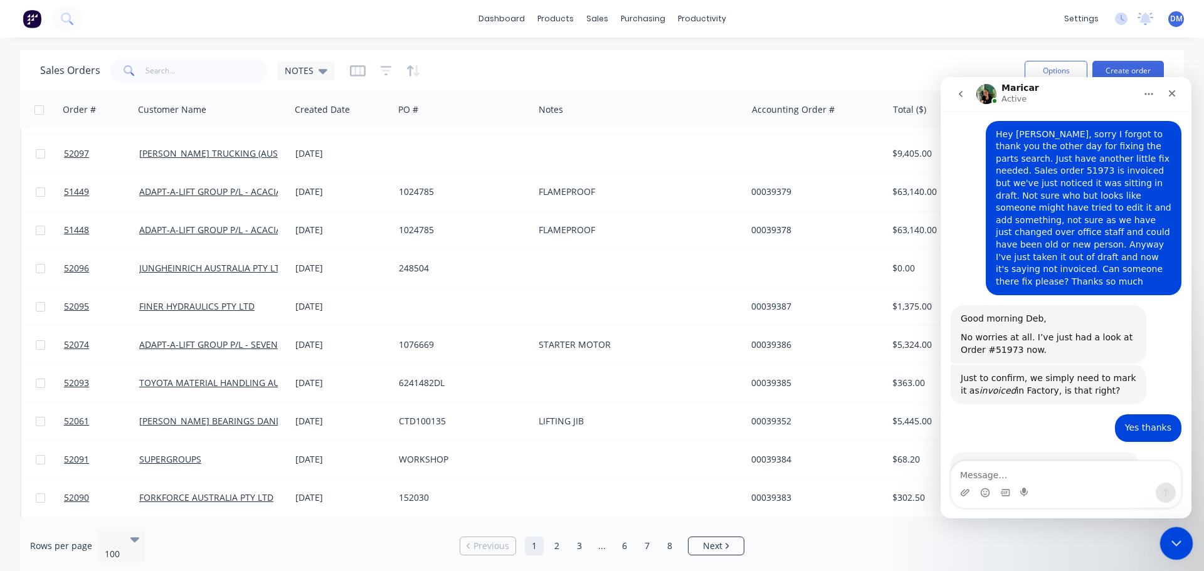
click at [1171, 548] on icon "Close Intercom Messenger" at bounding box center [1174, 541] width 15 height 15
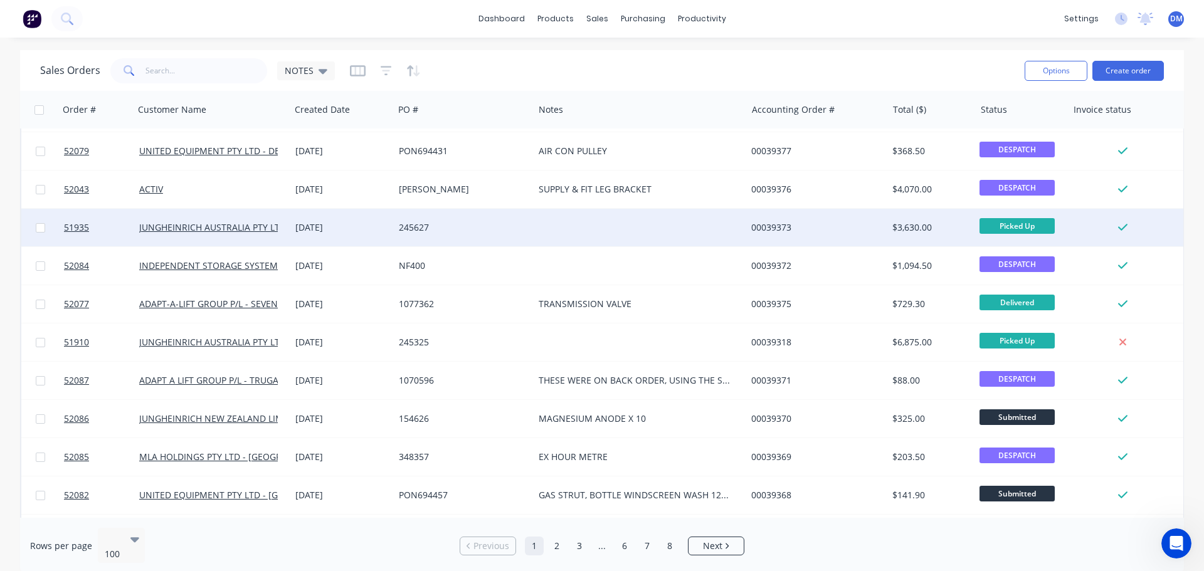
scroll to position [1567, 0]
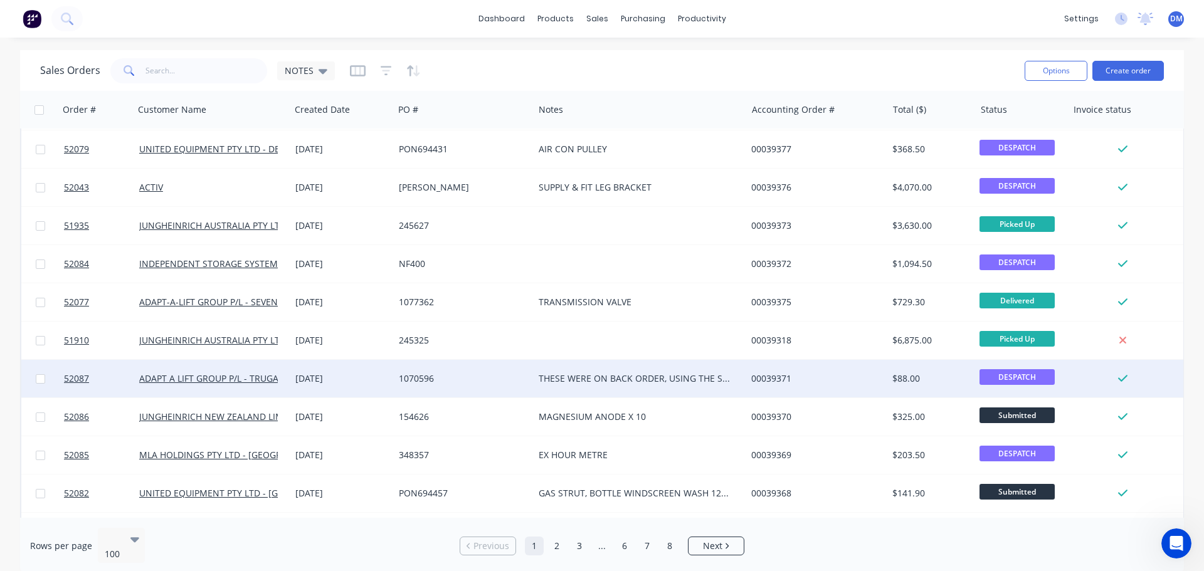
click at [515, 378] on div "1070596" at bounding box center [461, 378] width 124 height 13
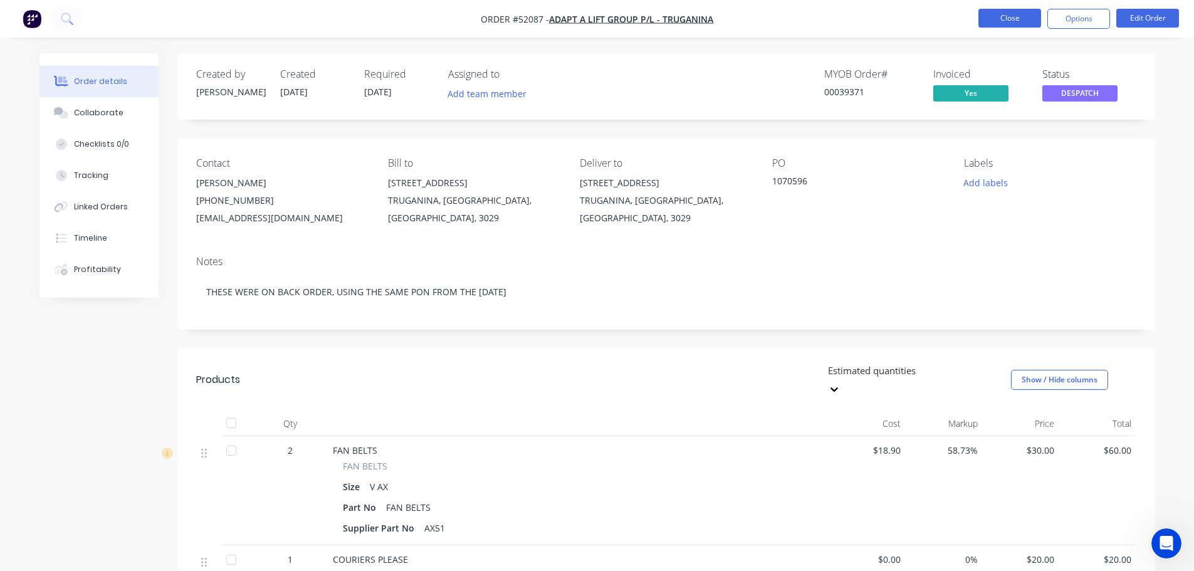
click at [1003, 21] on button "Close" at bounding box center [1010, 18] width 63 height 19
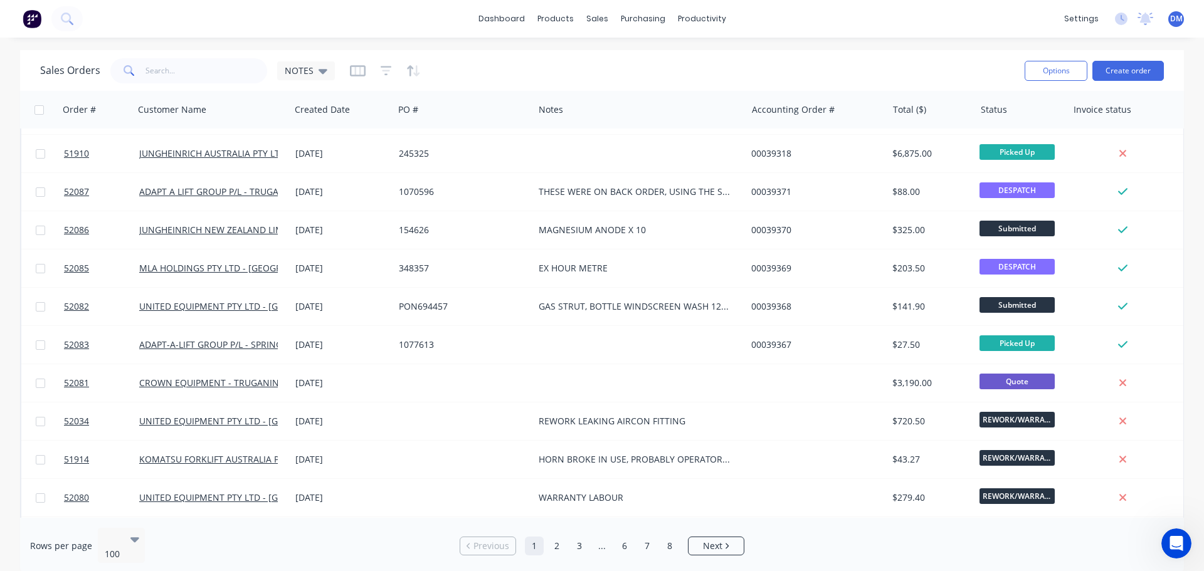
scroll to position [1755, 0]
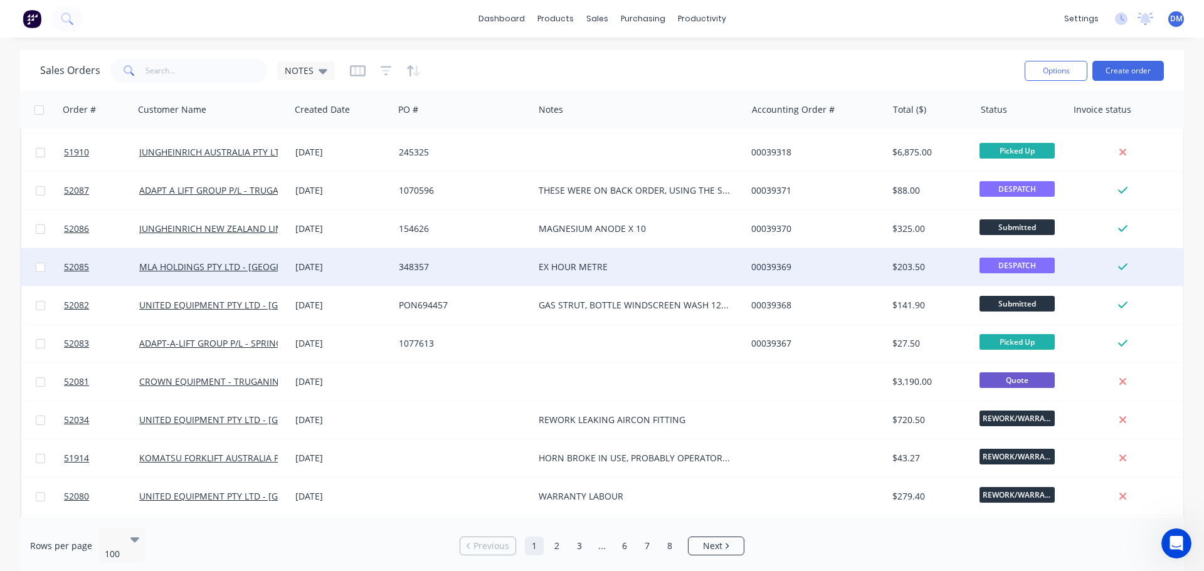
click at [1023, 260] on span "DESPATCH" at bounding box center [1016, 266] width 75 height 16
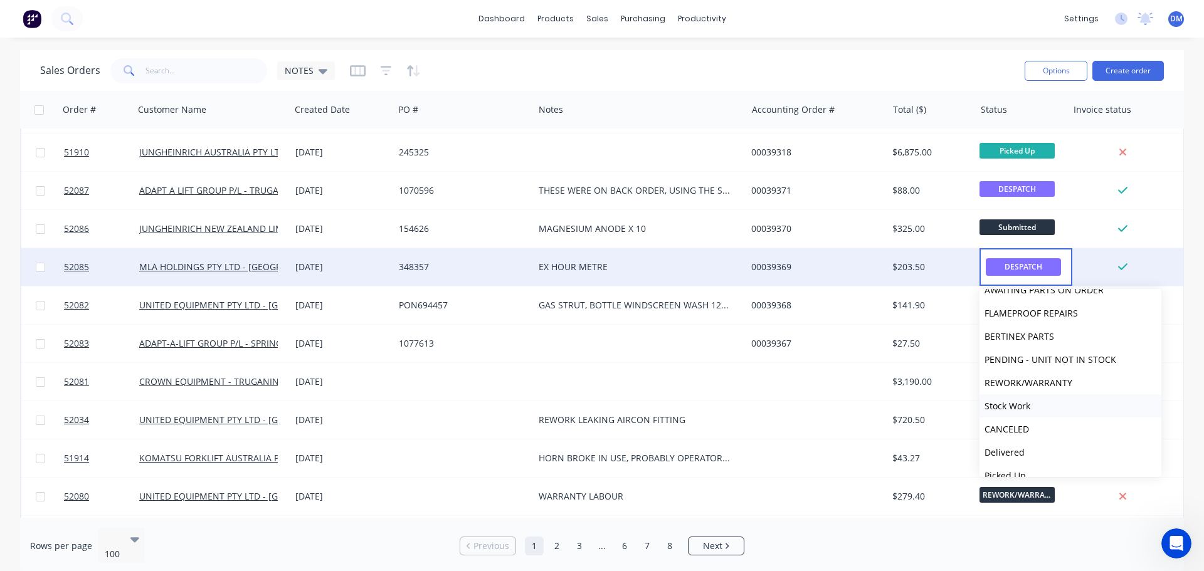
scroll to position [379, 0]
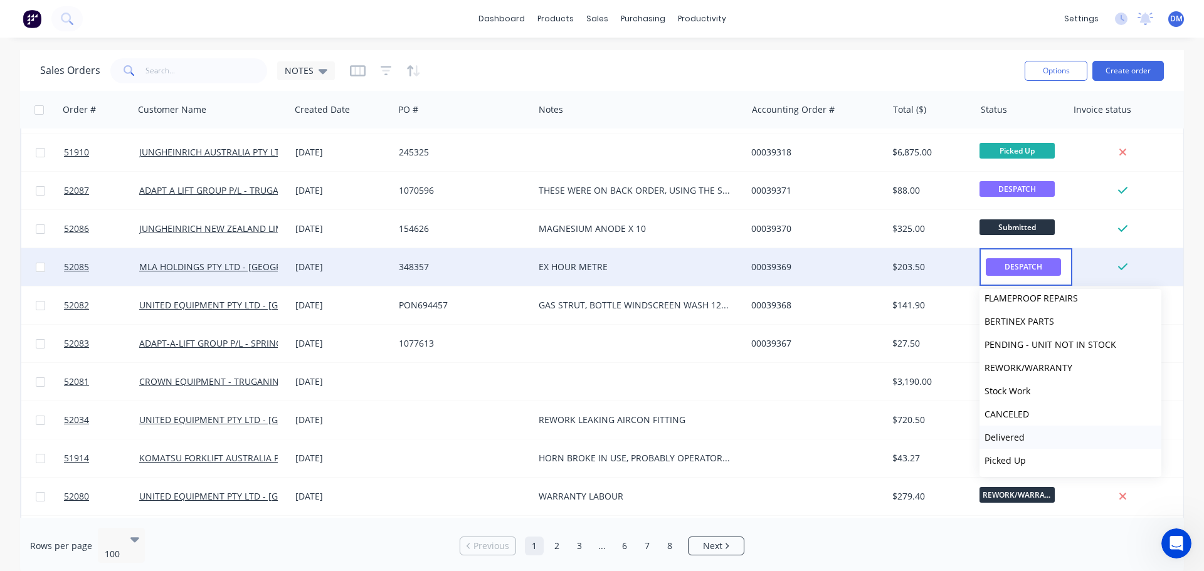
click at [1019, 438] on span "Delivered" at bounding box center [1004, 437] width 40 height 12
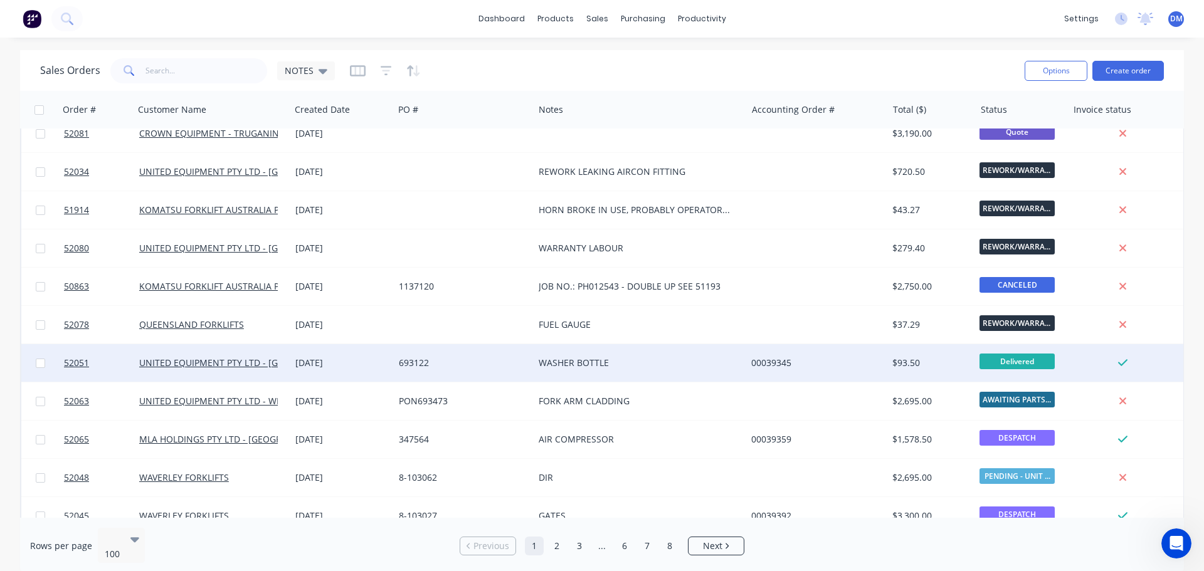
scroll to position [2006, 0]
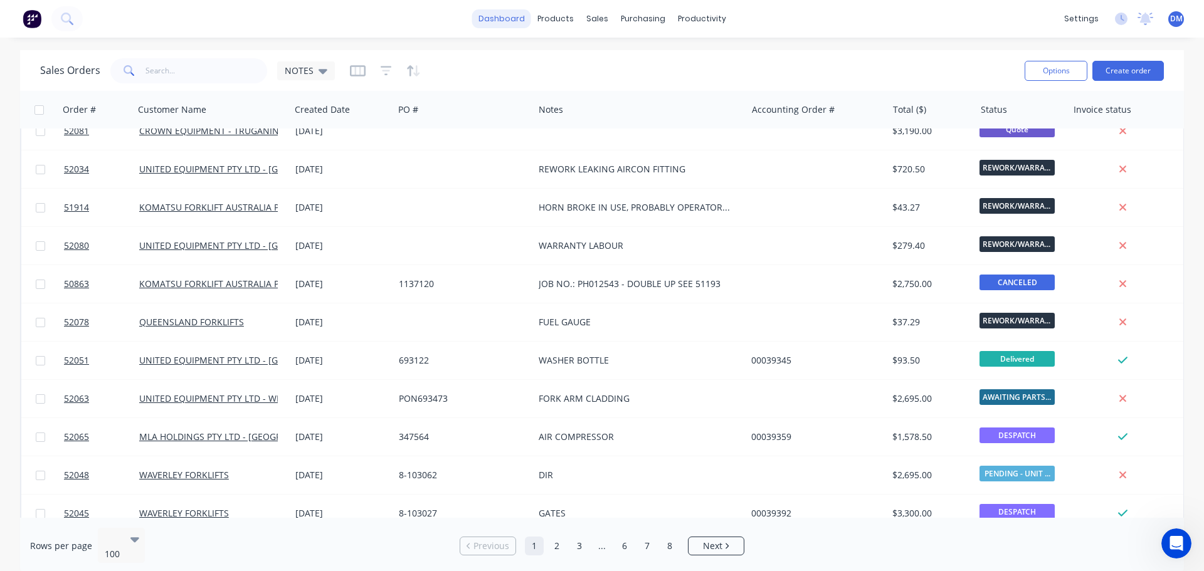
click at [510, 19] on link "dashboard" at bounding box center [501, 18] width 59 height 19
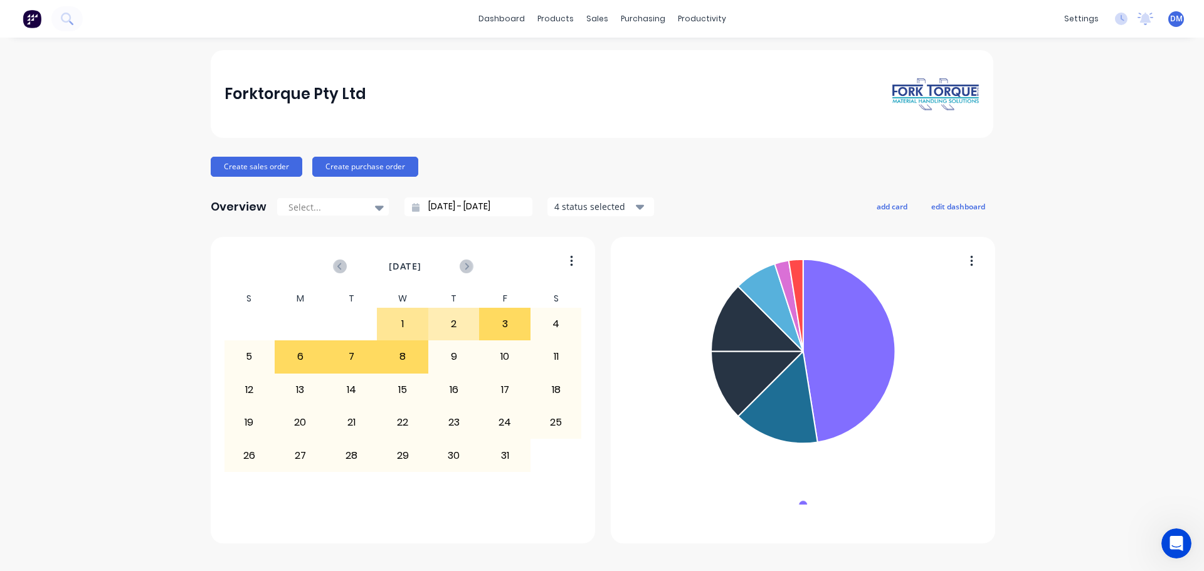
scroll to position [3082, 0]
click at [609, 49] on link "Sales Orders" at bounding box center [663, 59] width 166 height 25
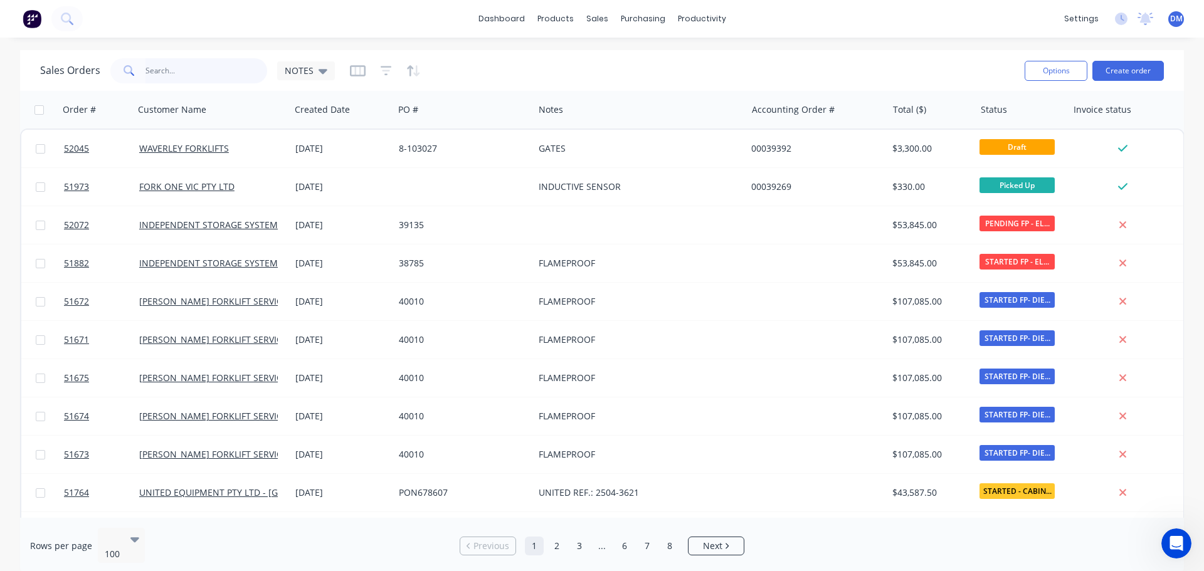
click at [159, 76] on input "text" at bounding box center [206, 70] width 122 height 25
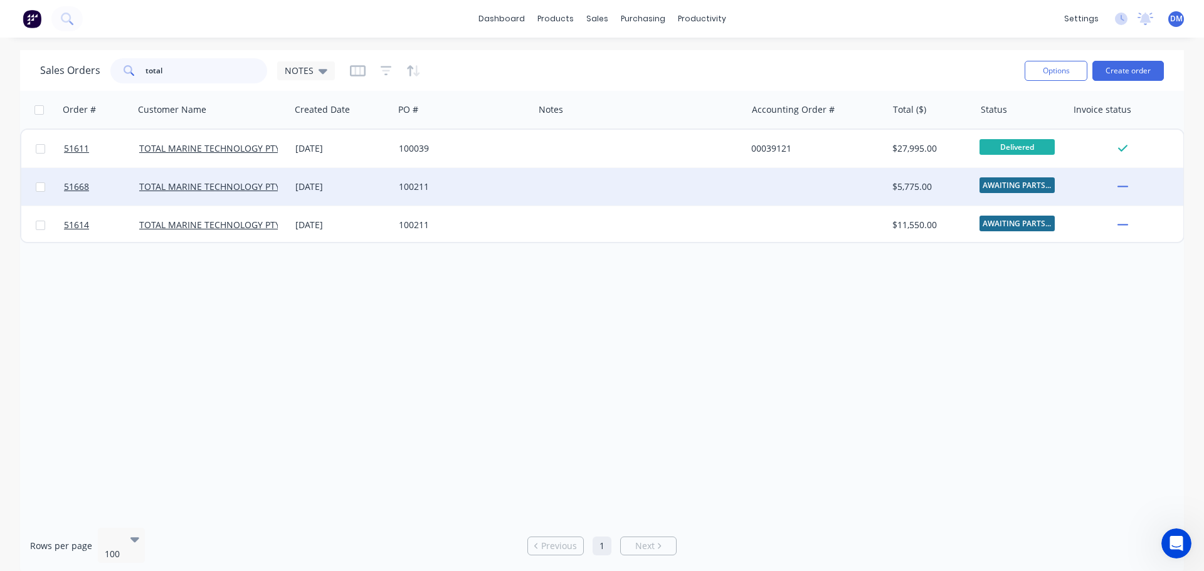
type input "total"
click at [441, 180] on div "100211" at bounding box center [464, 187] width 140 height 38
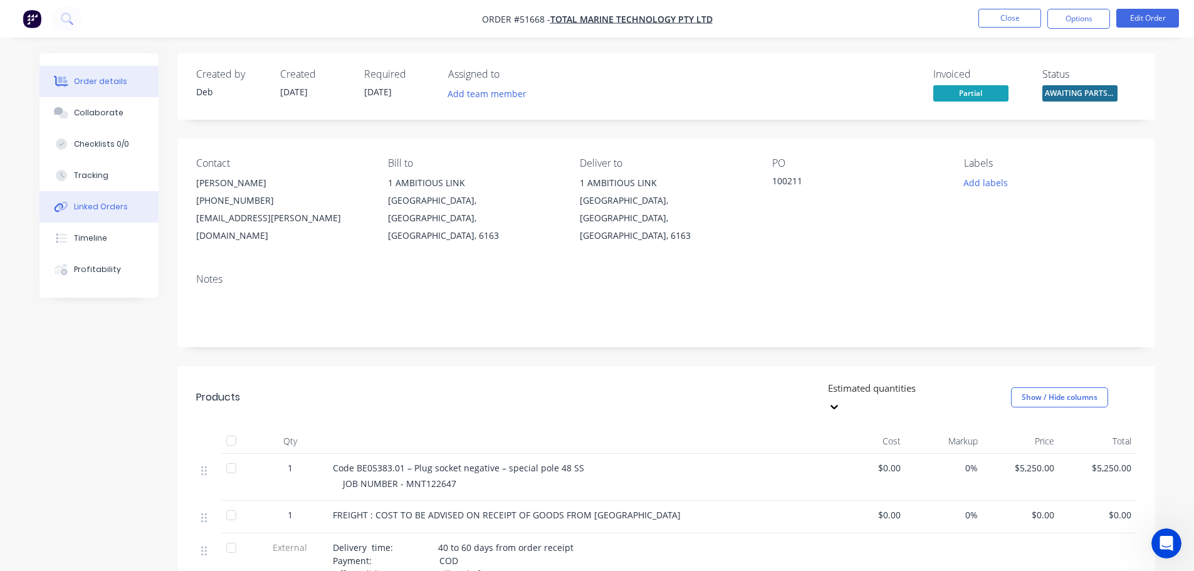
click at [90, 202] on div "Linked Orders" at bounding box center [101, 206] width 54 height 11
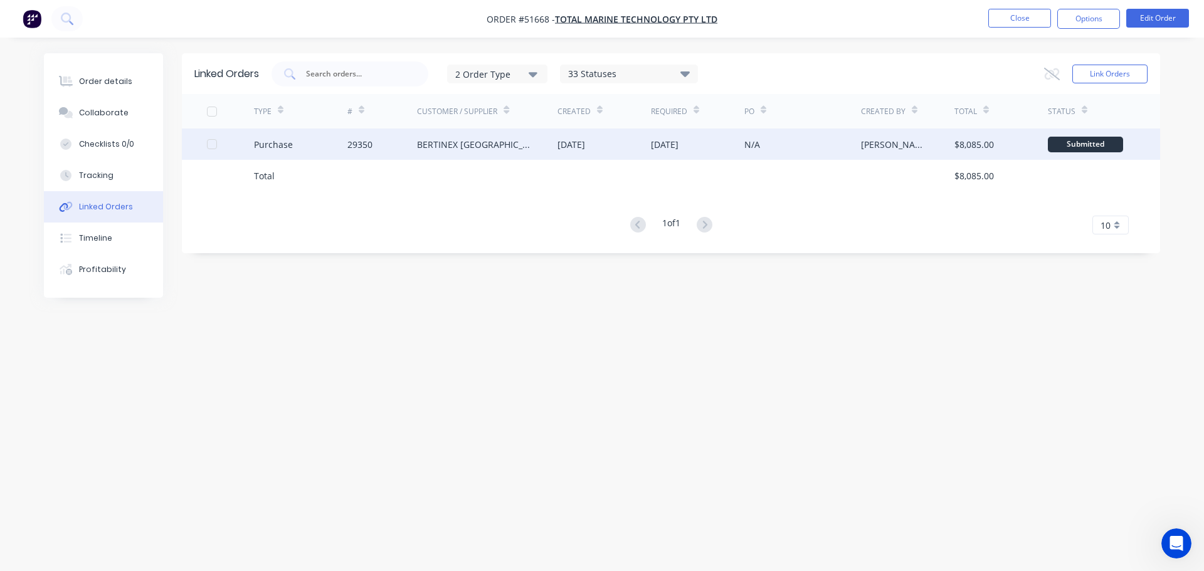
click at [567, 142] on div "[DATE]" at bounding box center [571, 144] width 28 height 13
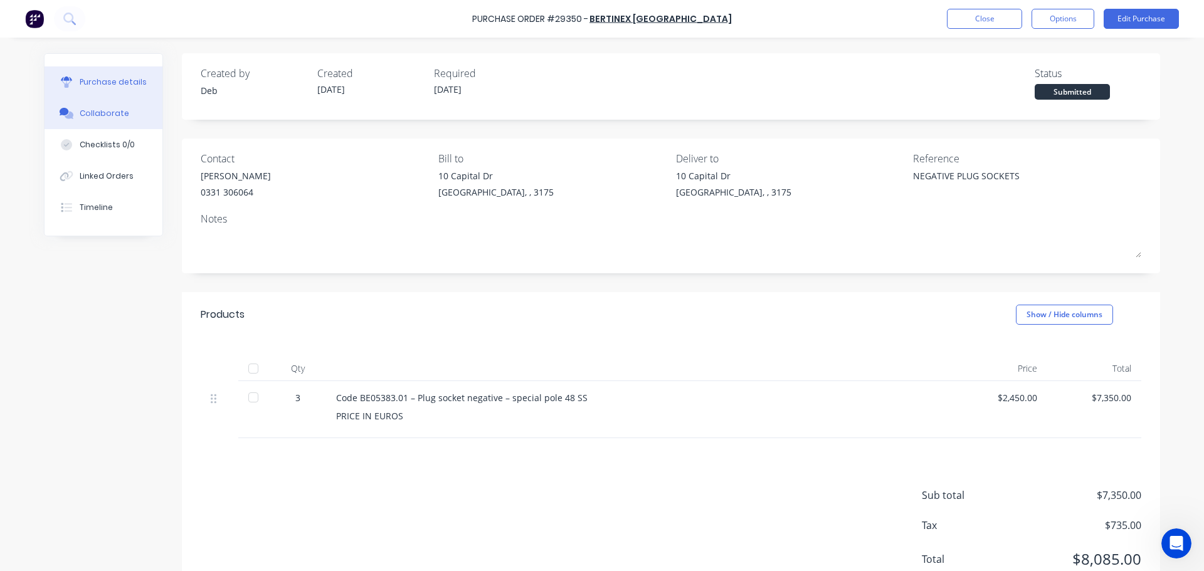
click at [124, 109] on button "Collaborate" at bounding box center [104, 113] width 118 height 31
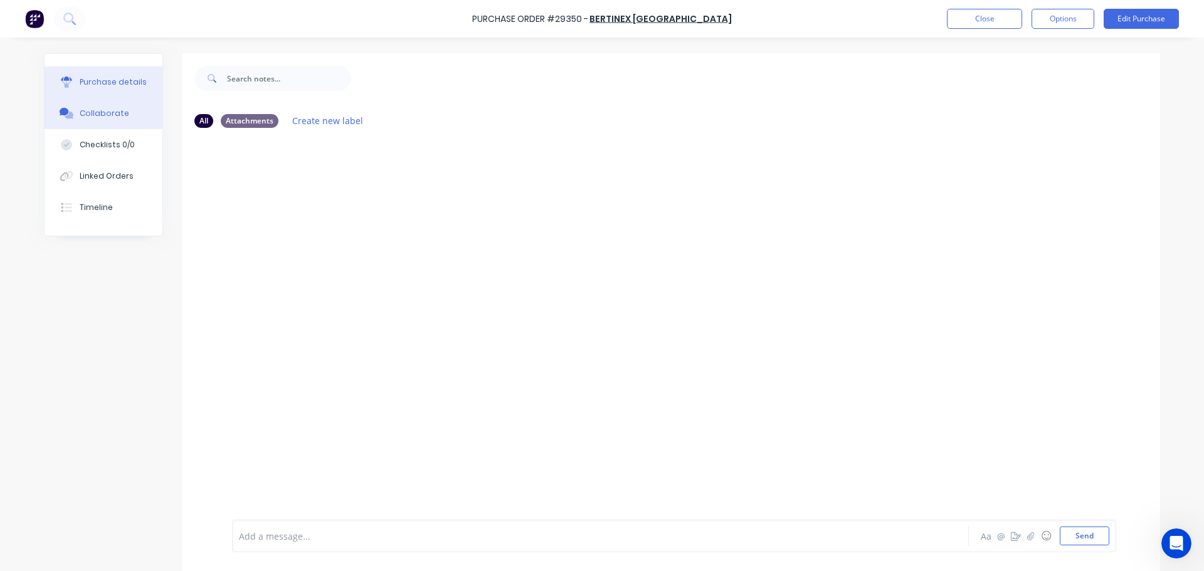
click at [102, 78] on div "Purchase details" at bounding box center [113, 81] width 67 height 11
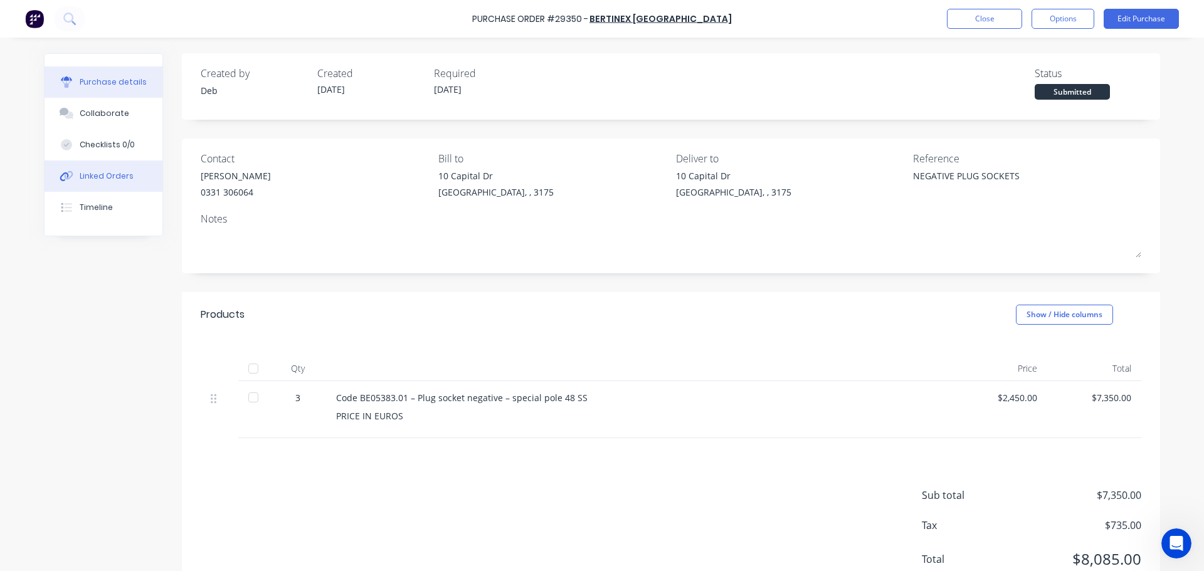
click at [106, 174] on div "Linked Orders" at bounding box center [107, 176] width 54 height 11
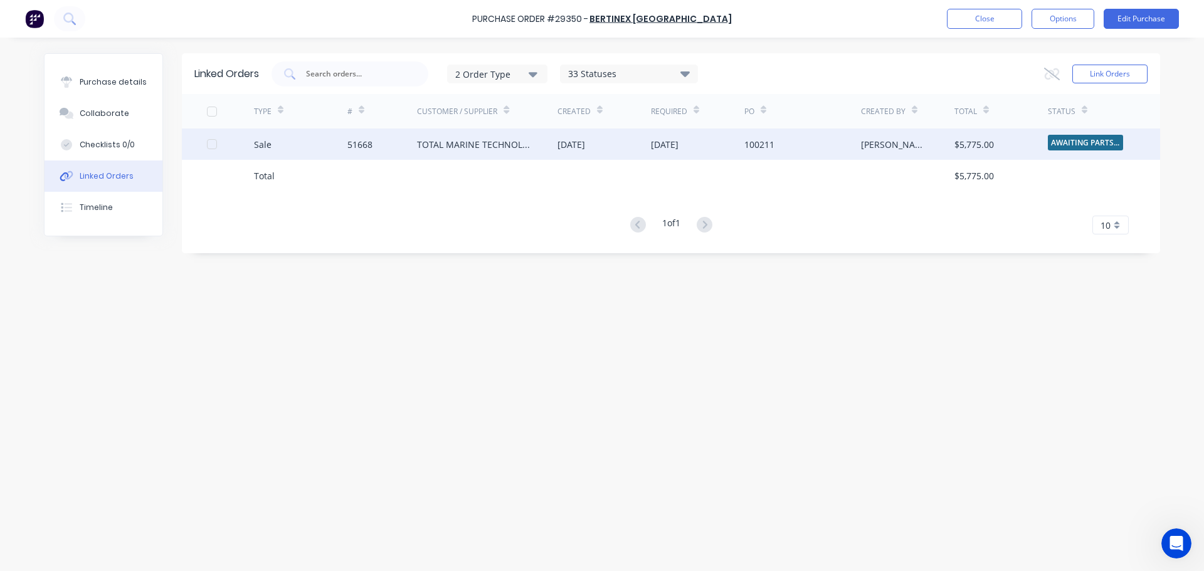
click at [437, 145] on div "TOTAL MARINE TECHNOLOGY PTY LTD" at bounding box center [474, 144] width 115 height 13
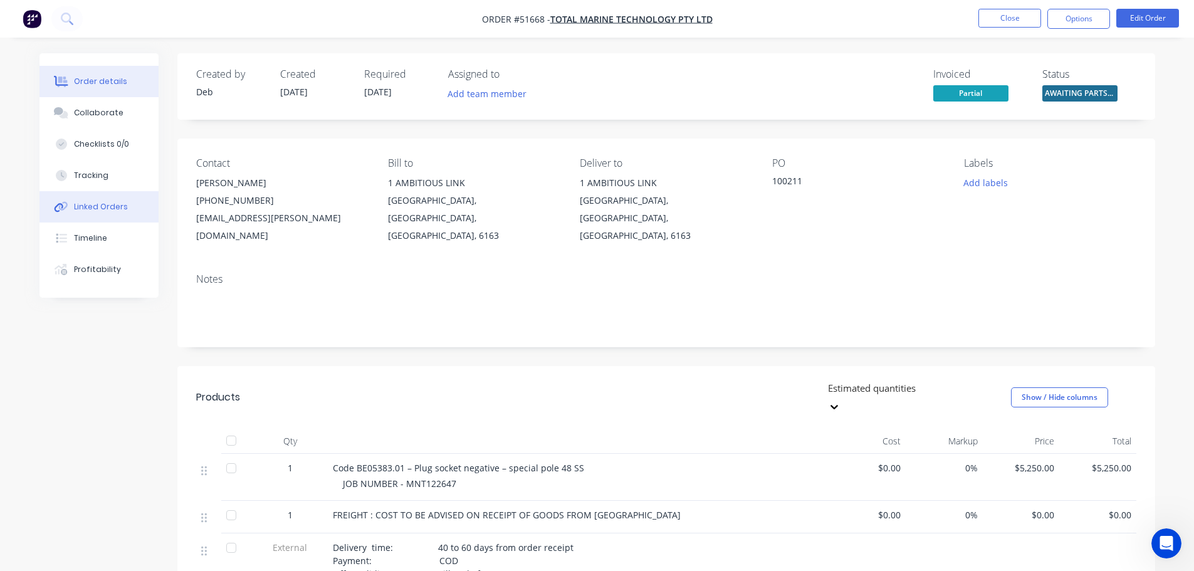
click at [88, 211] on div "Linked Orders" at bounding box center [101, 206] width 54 height 11
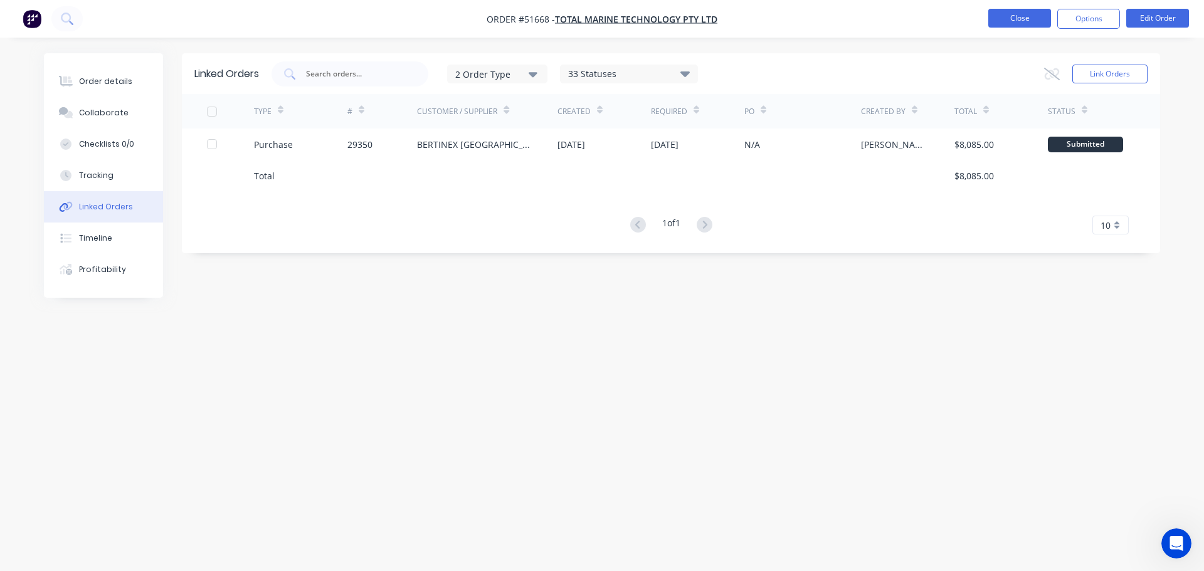
click at [992, 13] on button "Close" at bounding box center [1019, 18] width 63 height 19
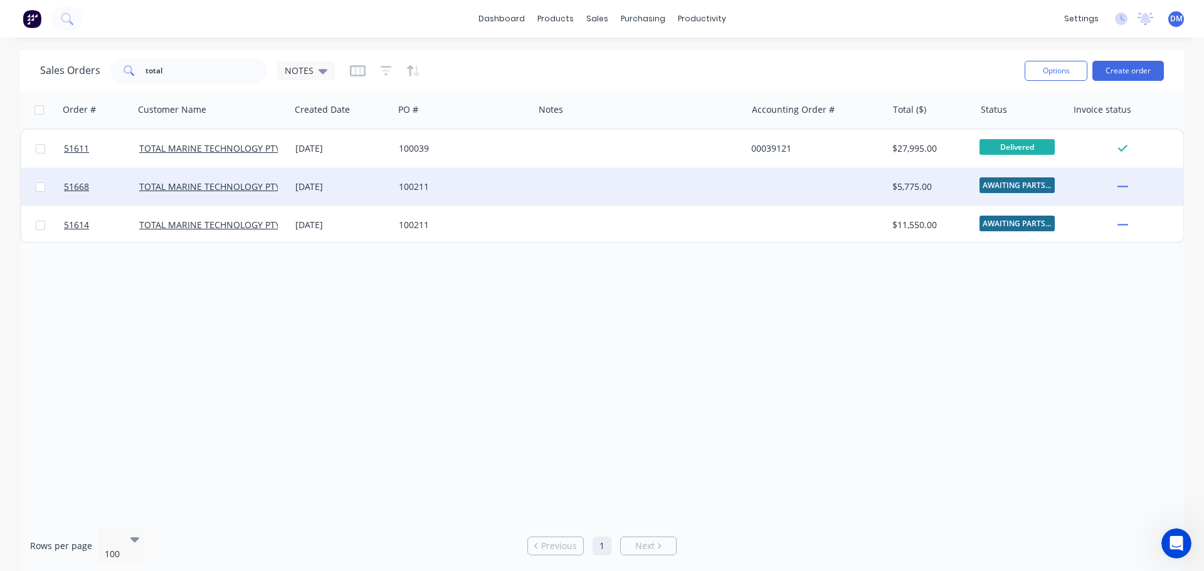
click at [415, 191] on div "100211" at bounding box center [461, 187] width 124 height 13
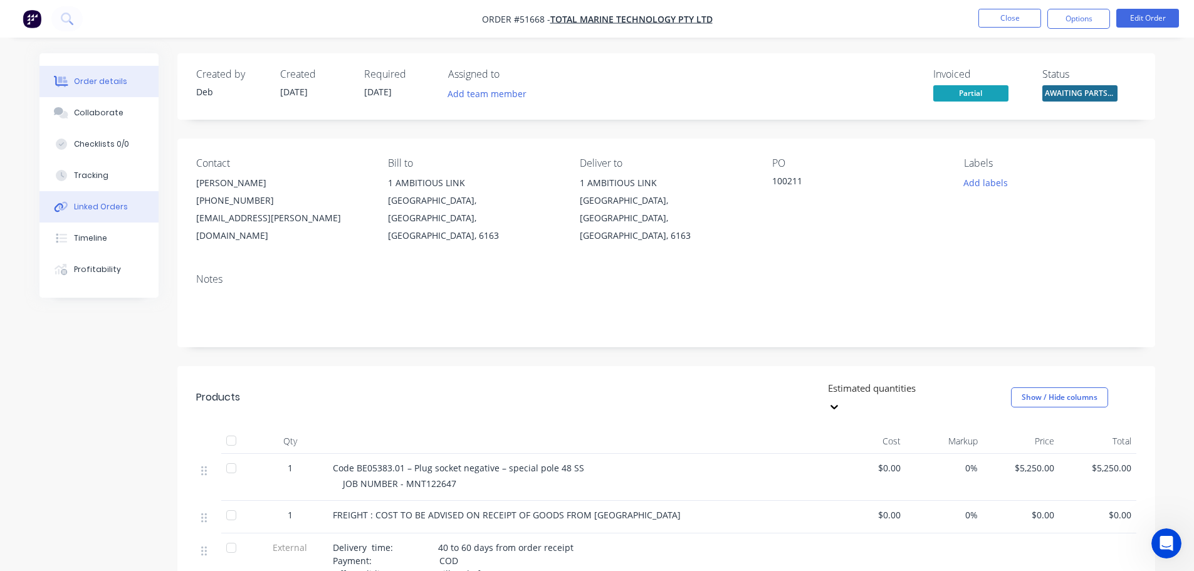
click at [109, 206] on div "Linked Orders" at bounding box center [101, 206] width 54 height 11
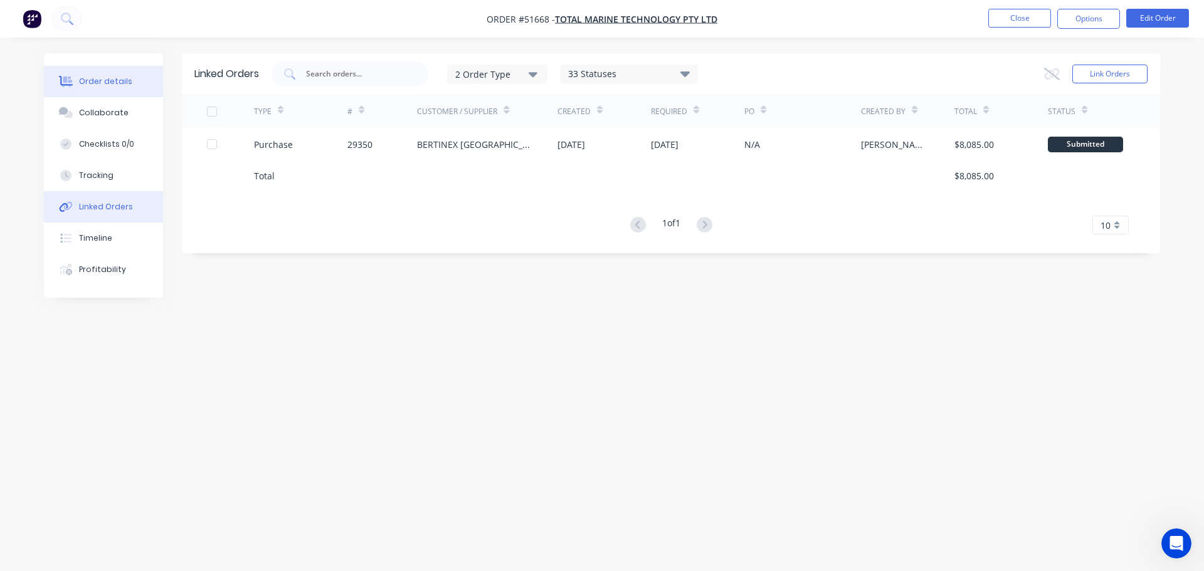
click at [110, 77] on div "Order details" at bounding box center [105, 81] width 53 height 11
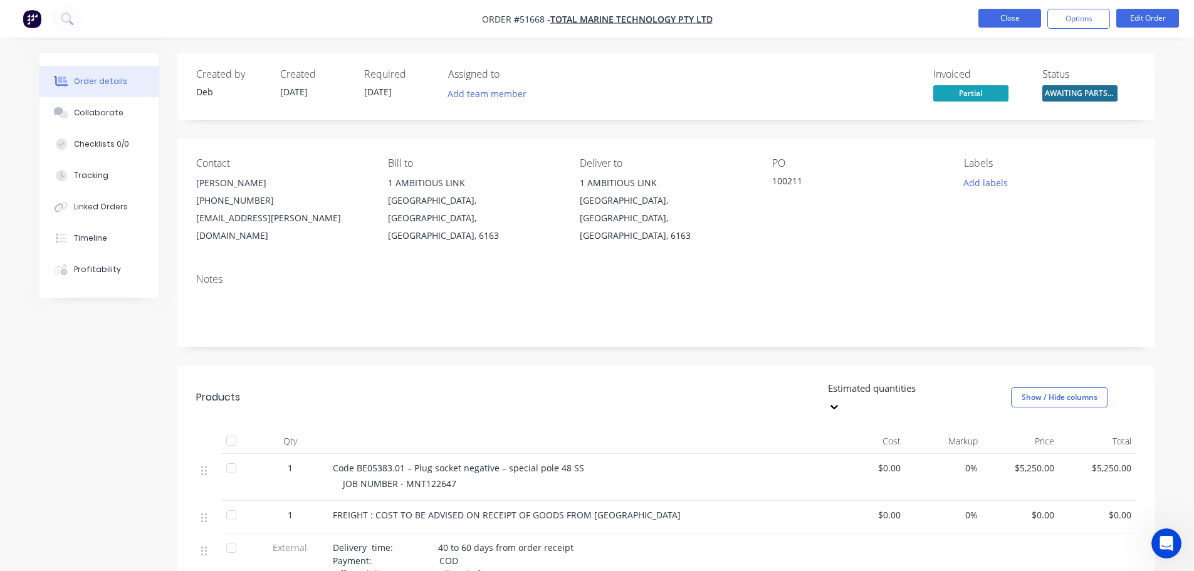
click at [1011, 19] on button "Close" at bounding box center [1010, 18] width 63 height 19
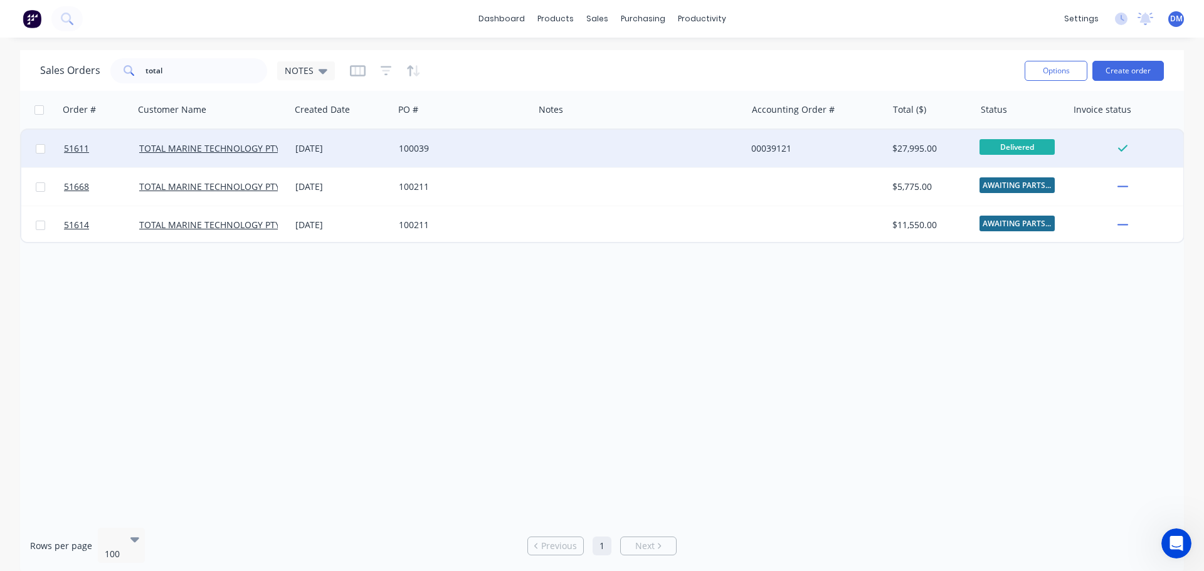
click at [448, 155] on div "100039" at bounding box center [464, 149] width 140 height 38
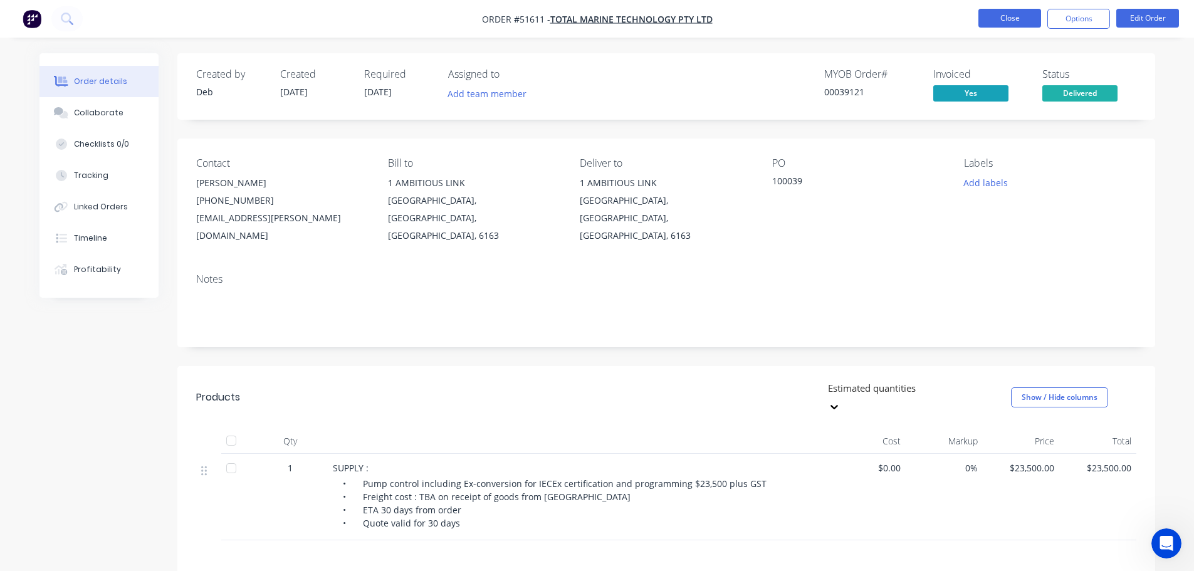
click at [1004, 21] on button "Close" at bounding box center [1010, 18] width 63 height 19
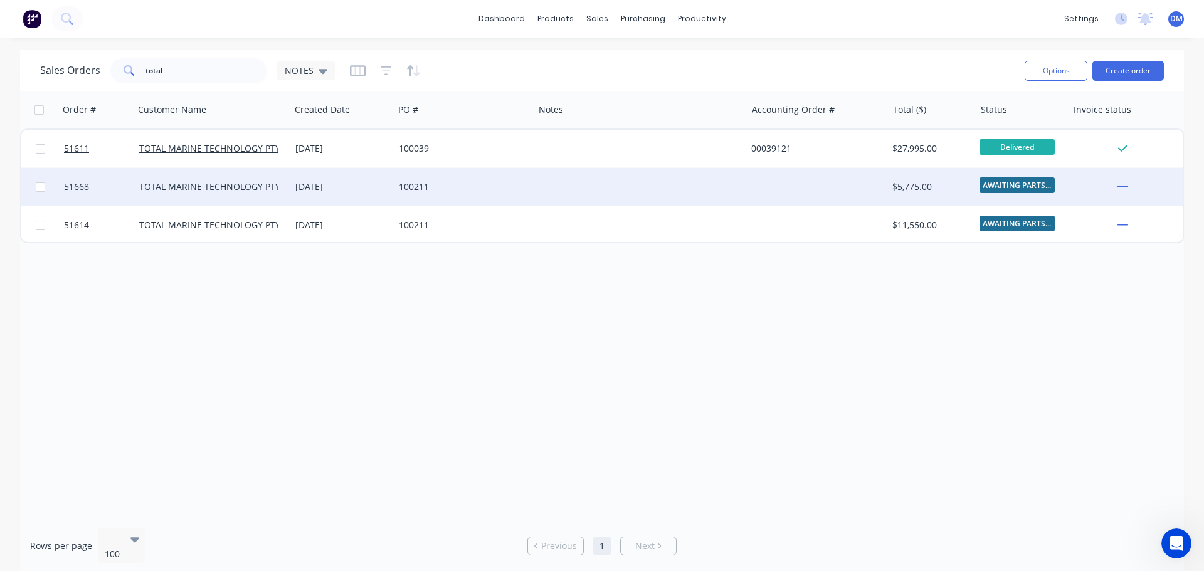
click at [465, 181] on div "100211" at bounding box center [461, 187] width 124 height 13
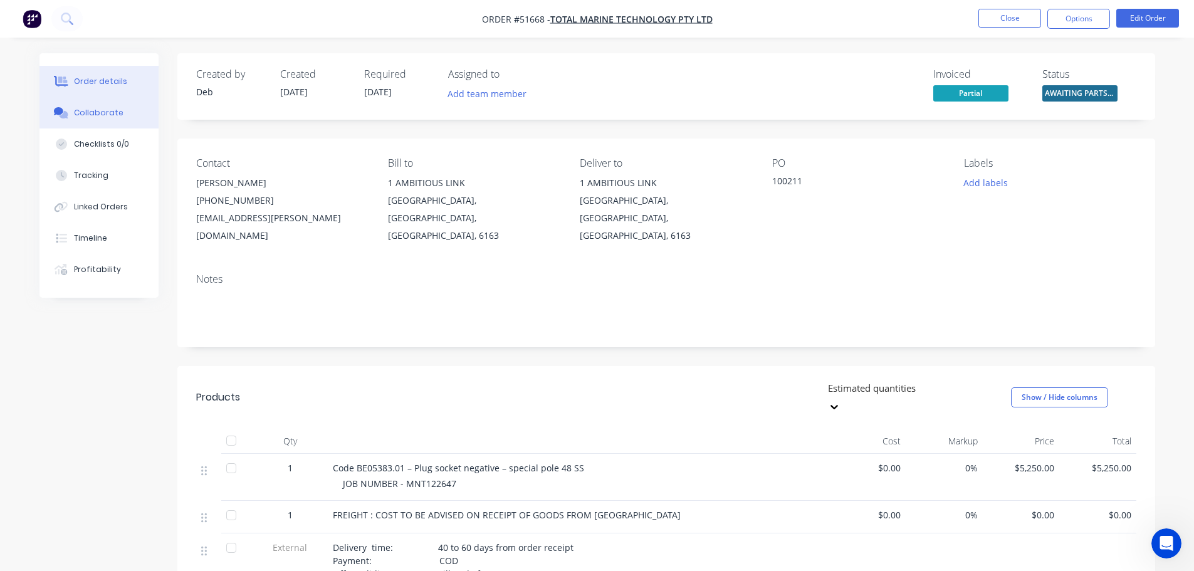
click at [97, 113] on div "Collaborate" at bounding box center [99, 112] width 50 height 11
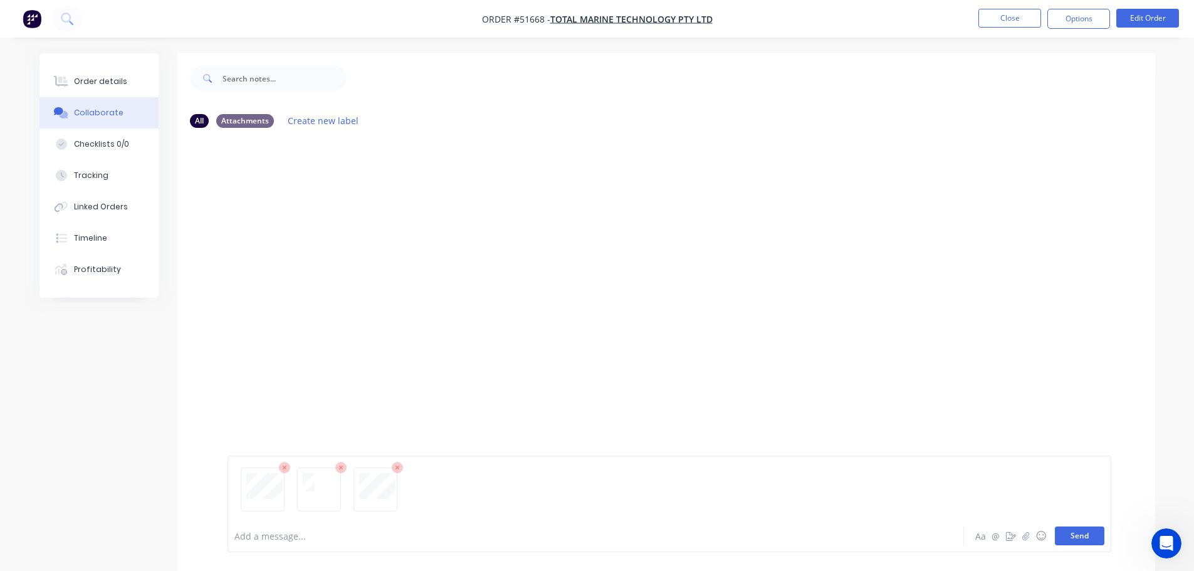
click at [1070, 539] on button "Send" at bounding box center [1080, 536] width 50 height 19
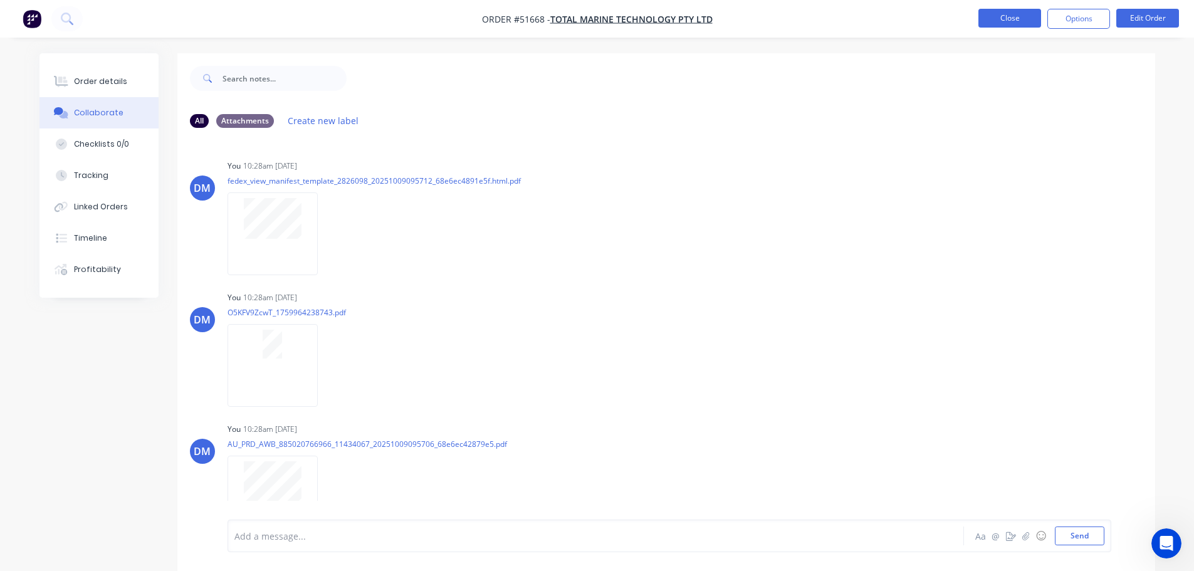
click at [1006, 19] on button "Close" at bounding box center [1010, 18] width 63 height 19
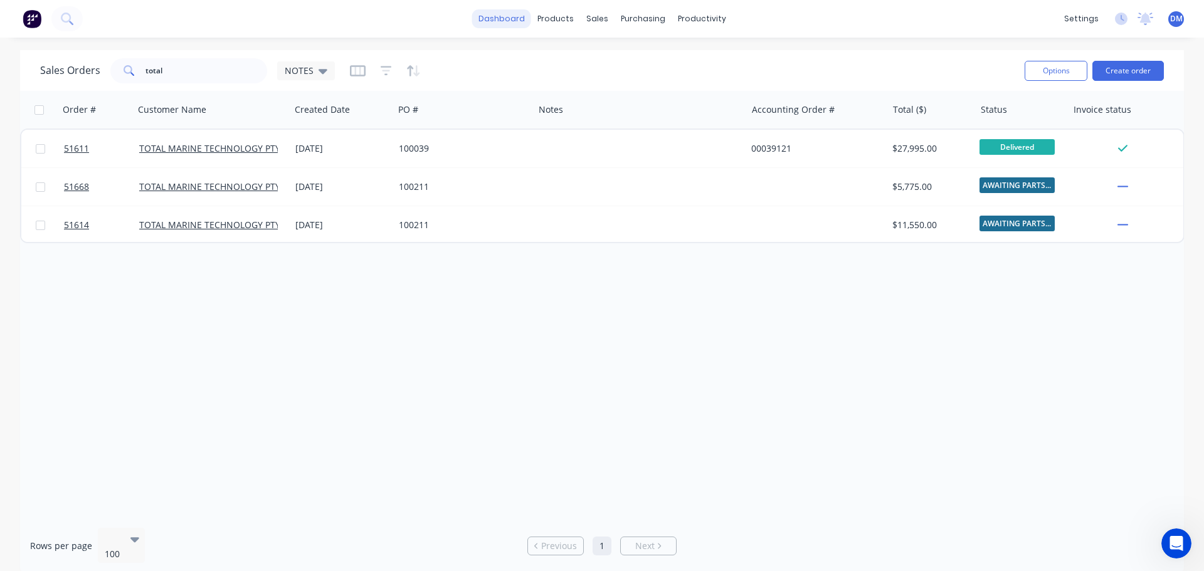
click at [494, 21] on link "dashboard" at bounding box center [501, 18] width 59 height 19
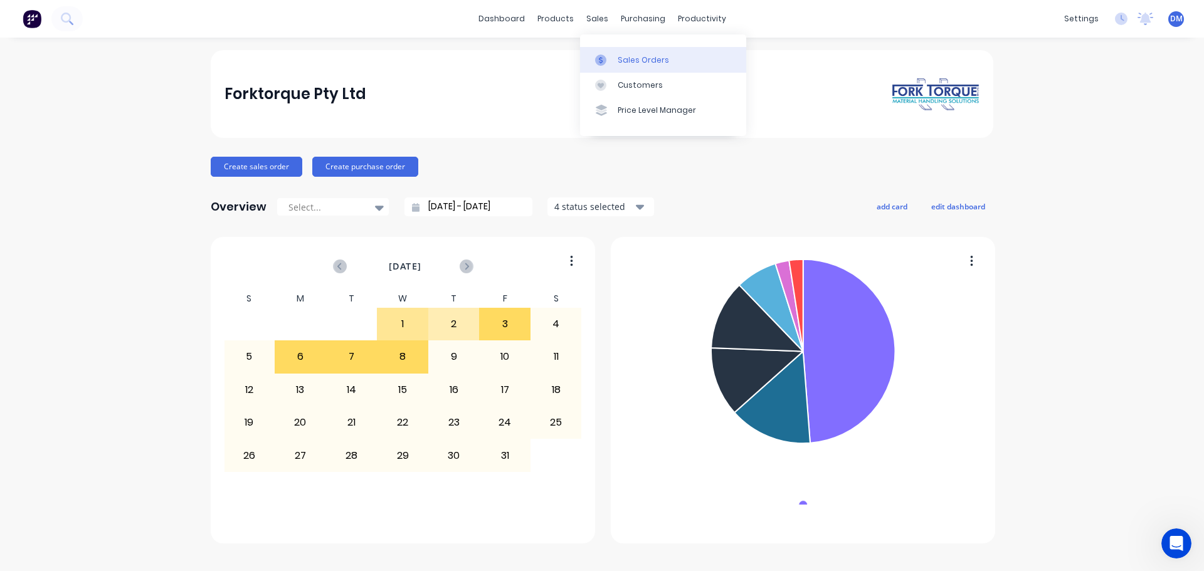
click at [619, 58] on div "Sales Orders" at bounding box center [643, 60] width 51 height 11
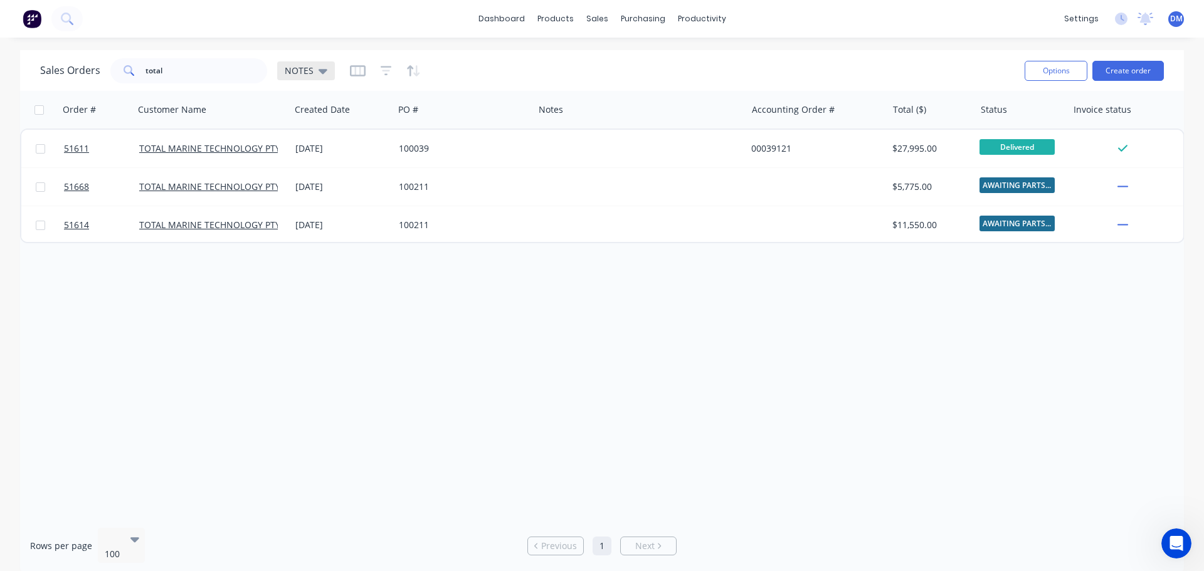
click at [320, 71] on icon at bounding box center [322, 71] width 9 height 5
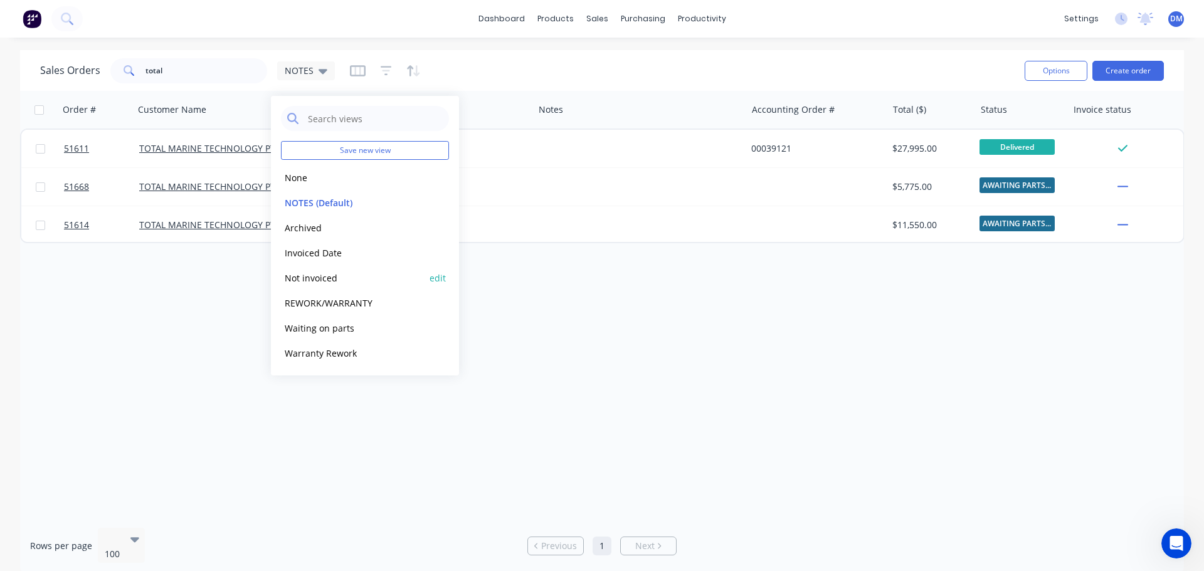
click at [333, 276] on button "Not invoiced" at bounding box center [352, 278] width 143 height 14
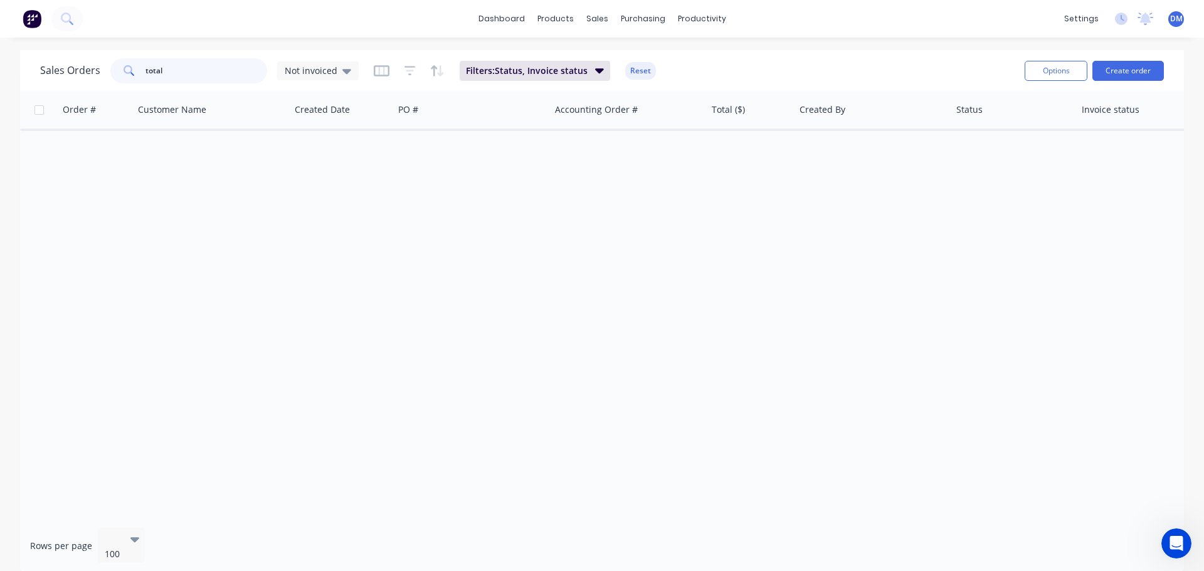
drag, startPoint x: 183, startPoint y: 61, endPoint x: 3, endPoint y: 59, distance: 180.6
click at [3, 59] on div "Sales Orders total Not invoiced Filters: Status, Invoice status Reset Options C…" at bounding box center [602, 312] width 1204 height 524
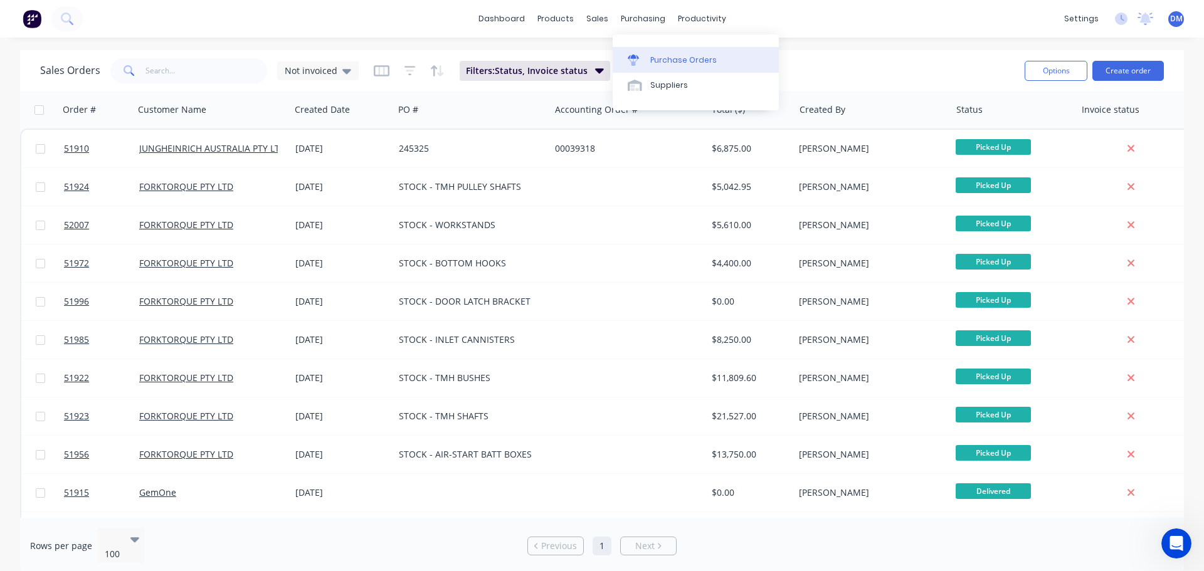
click at [658, 63] on div "Purchase Orders" at bounding box center [683, 60] width 66 height 11
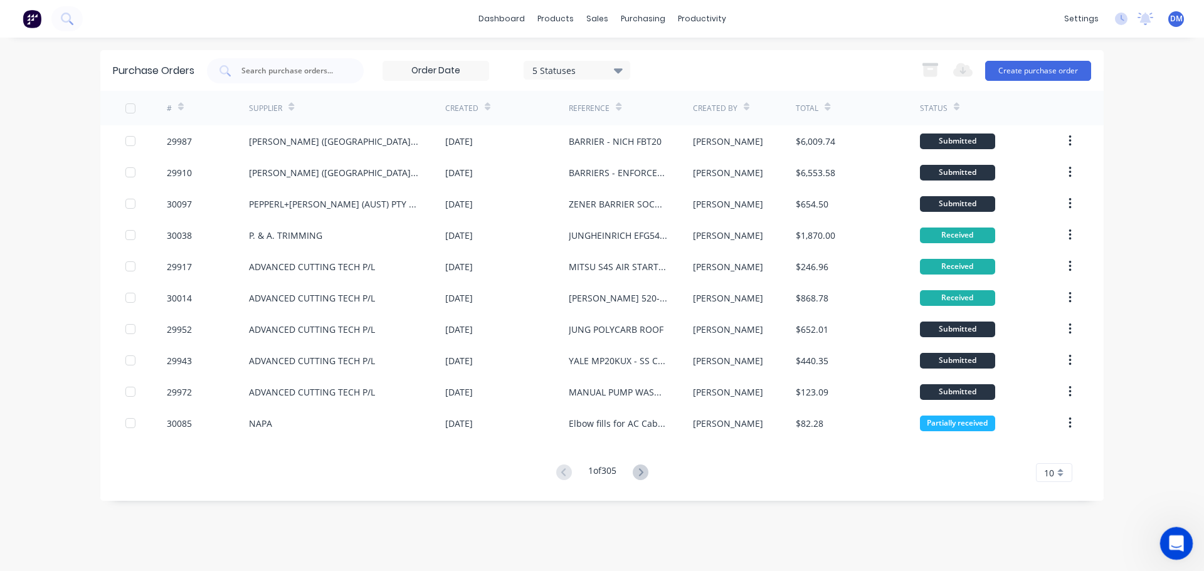
click at [1171, 538] on icon "Open Intercom Messenger" at bounding box center [1174, 542] width 21 height 21
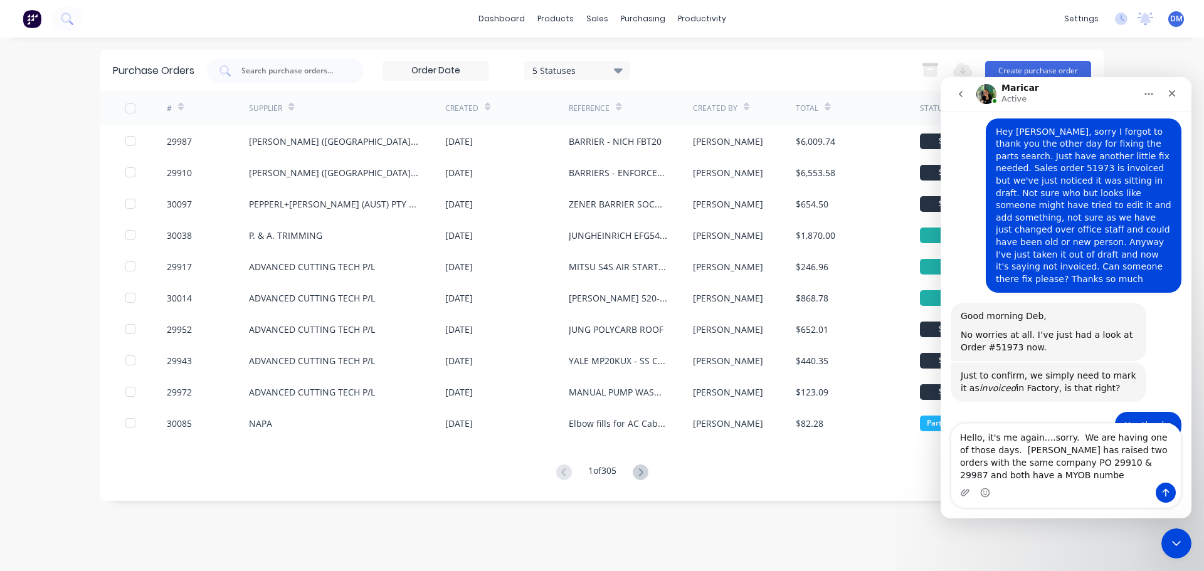
scroll to position [3099, 0]
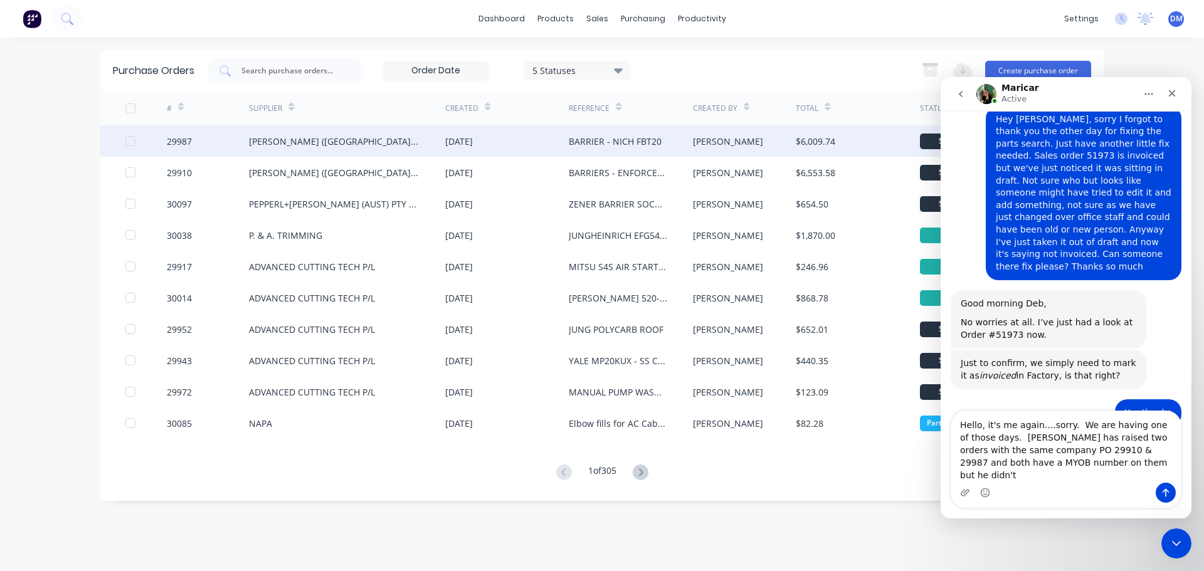
type textarea "Hello, it's me again....sorry. We are having one of those days. [PERSON_NAME] h…"
click at [641, 147] on div "BARRIER - NICH FBT20" at bounding box center [615, 141] width 93 height 13
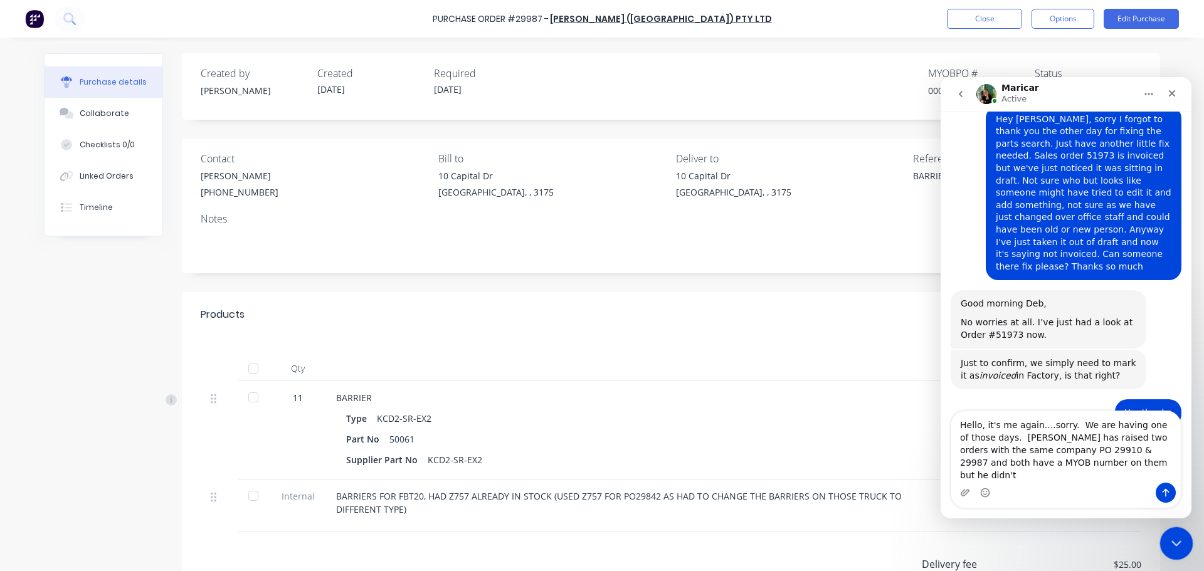
click at [1168, 537] on icon "Close Intercom Messenger" at bounding box center [1174, 541] width 15 height 15
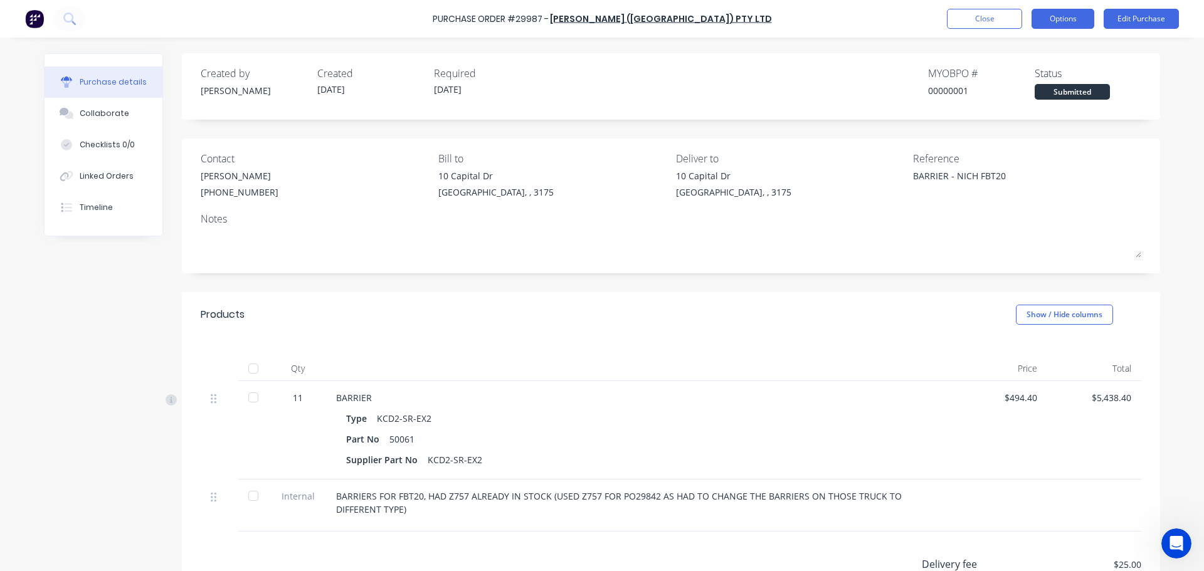
click at [1072, 22] on button "Options" at bounding box center [1062, 19] width 63 height 20
click at [953, 18] on button "Close" at bounding box center [984, 19] width 75 height 20
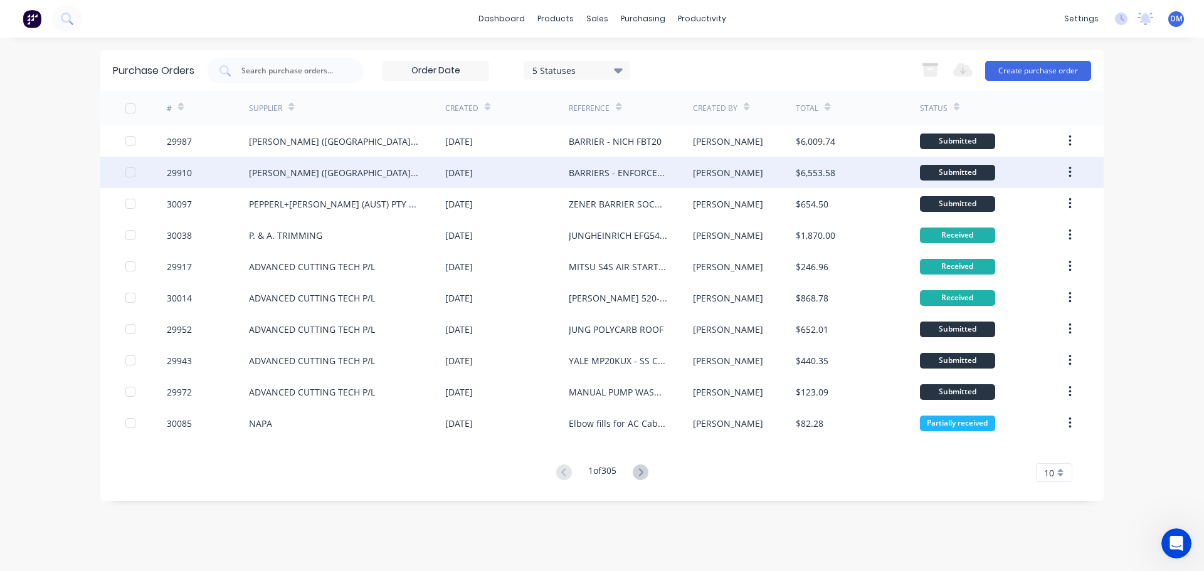
click at [510, 174] on div "[DATE]" at bounding box center [507, 172] width 124 height 31
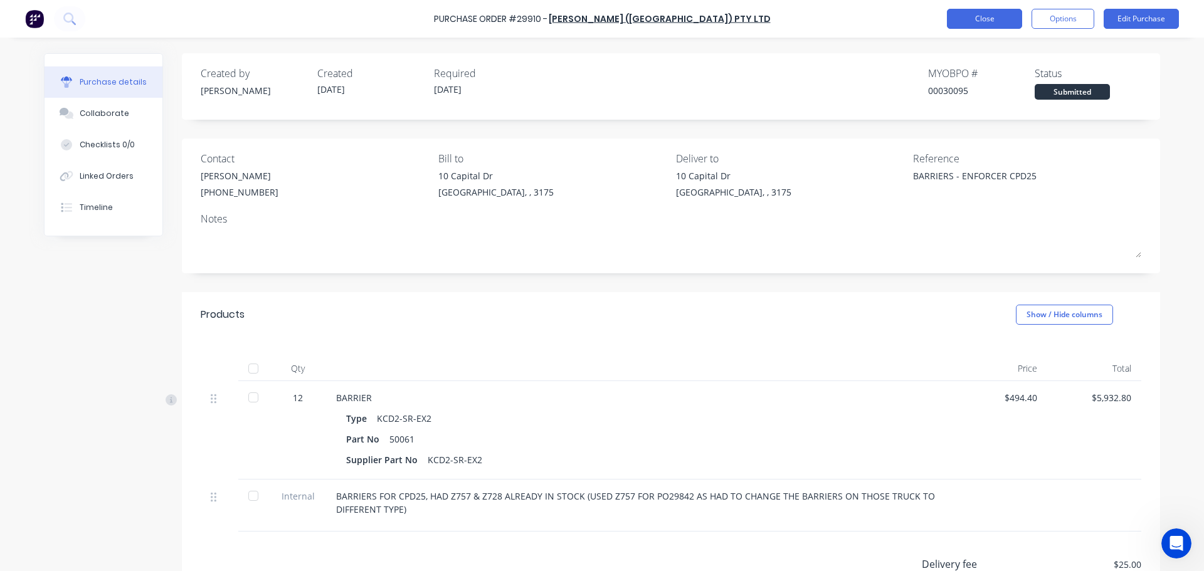
click at [973, 11] on button "Close" at bounding box center [984, 19] width 75 height 20
